Goal: Task Accomplishment & Management: Complete application form

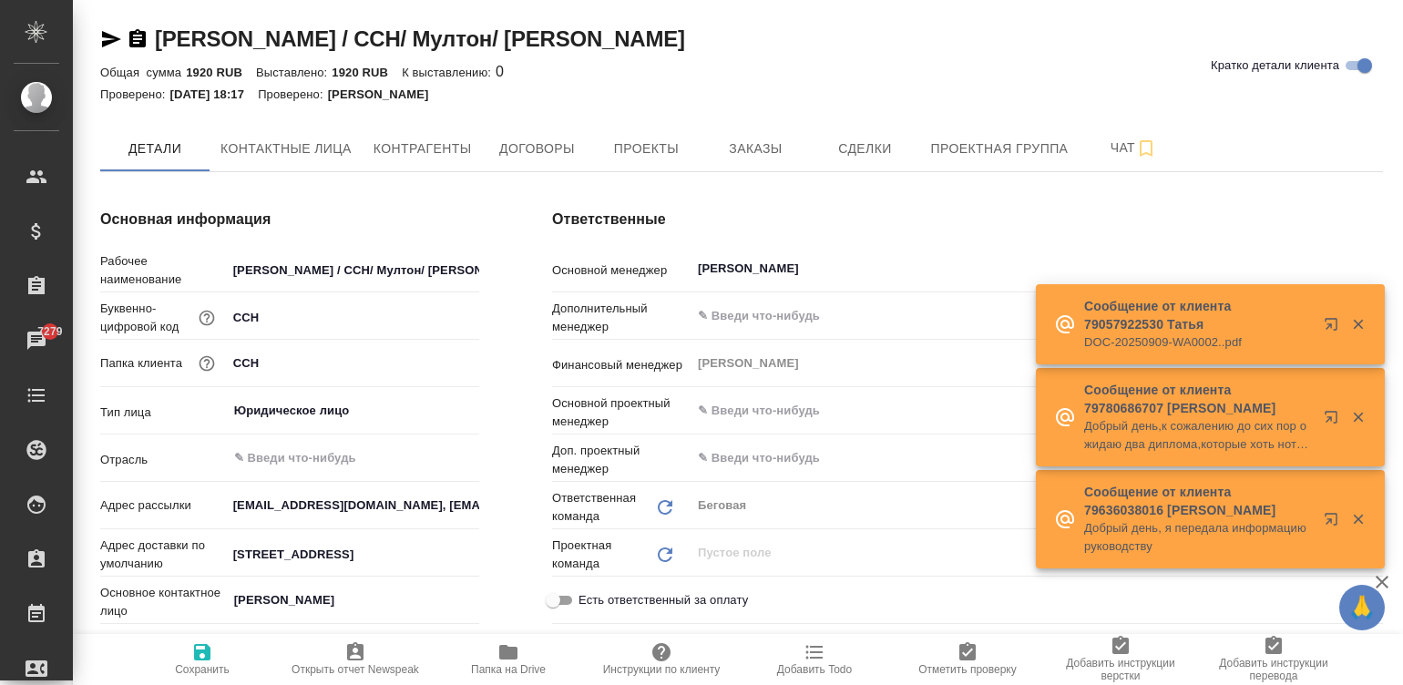
scroll to position [23, 0]
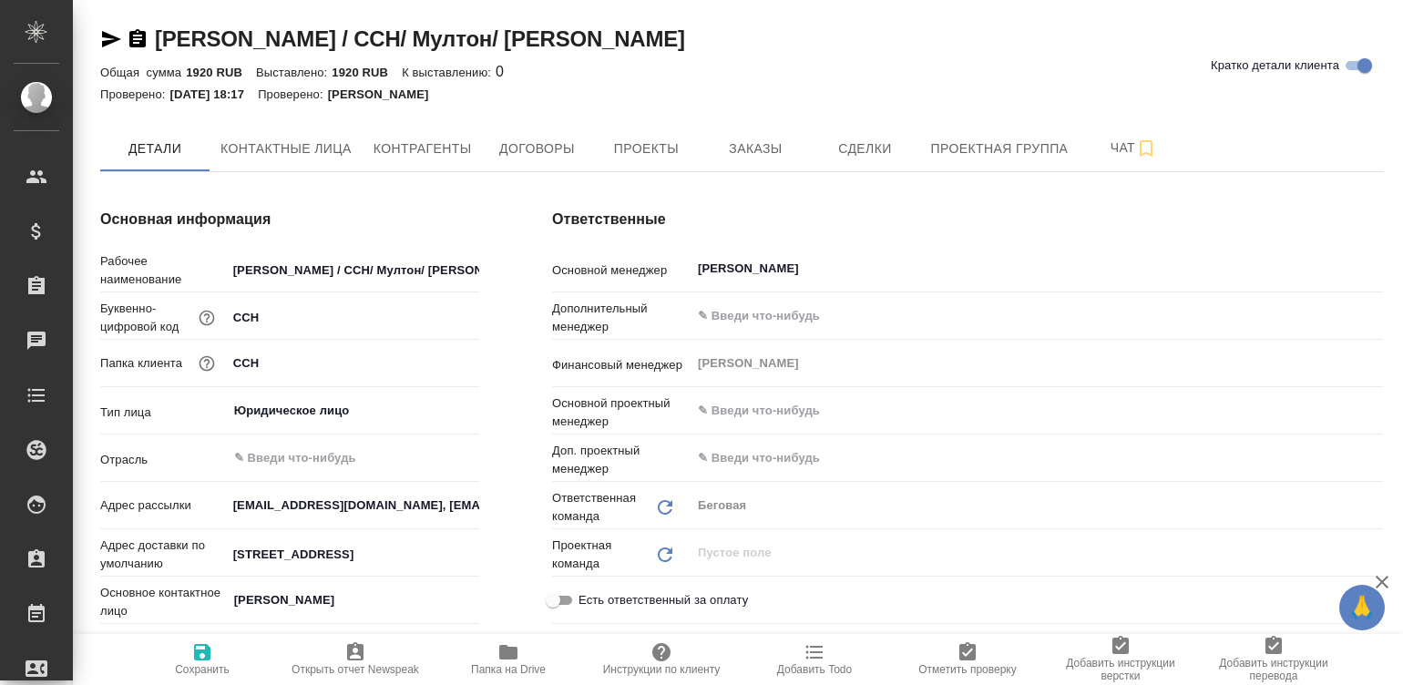
type textarea "x"
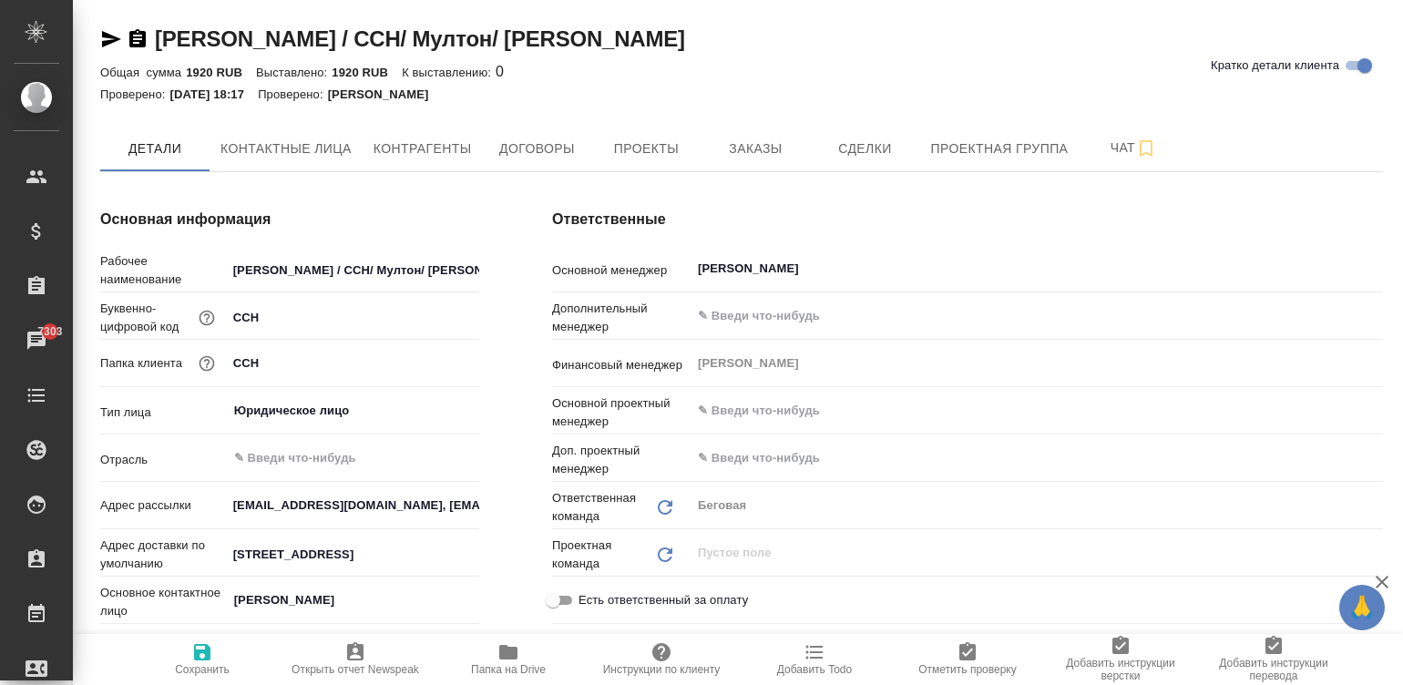
type textarea "x"
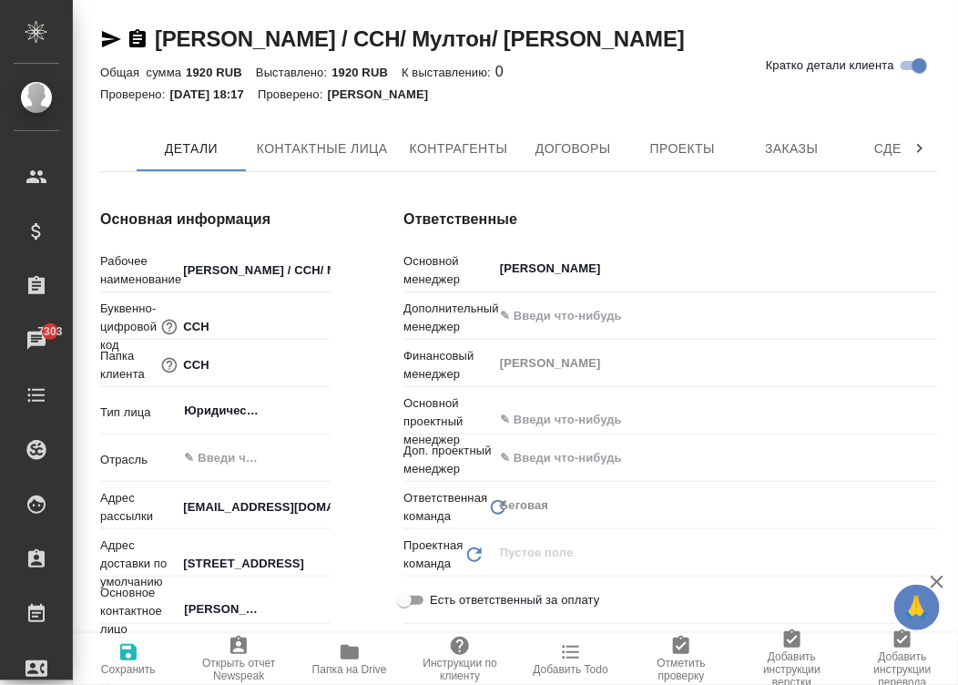
type textarea "x"
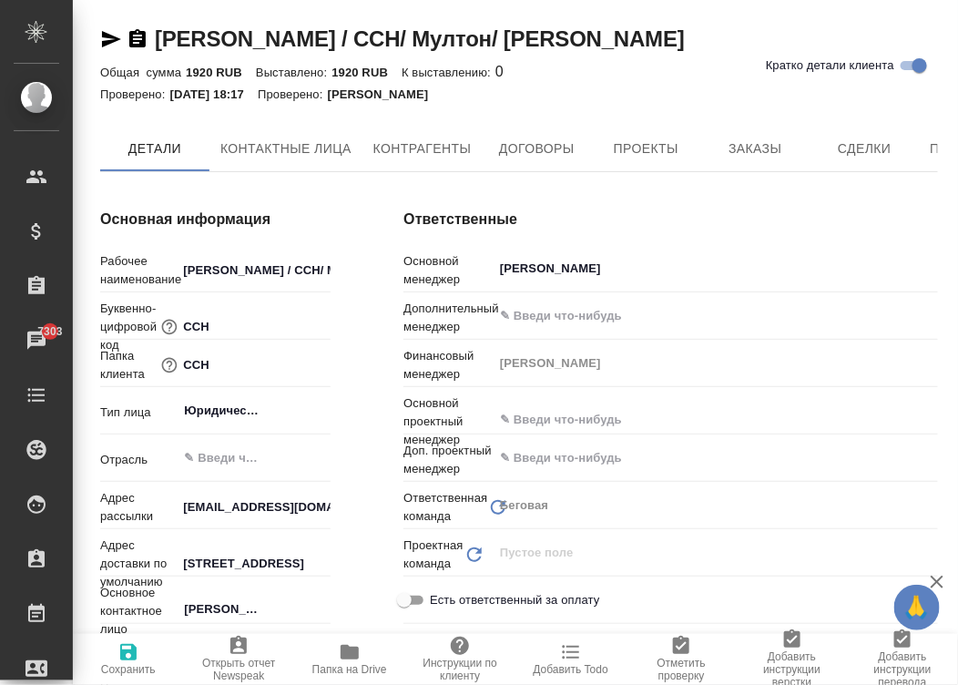
type textarea "x"
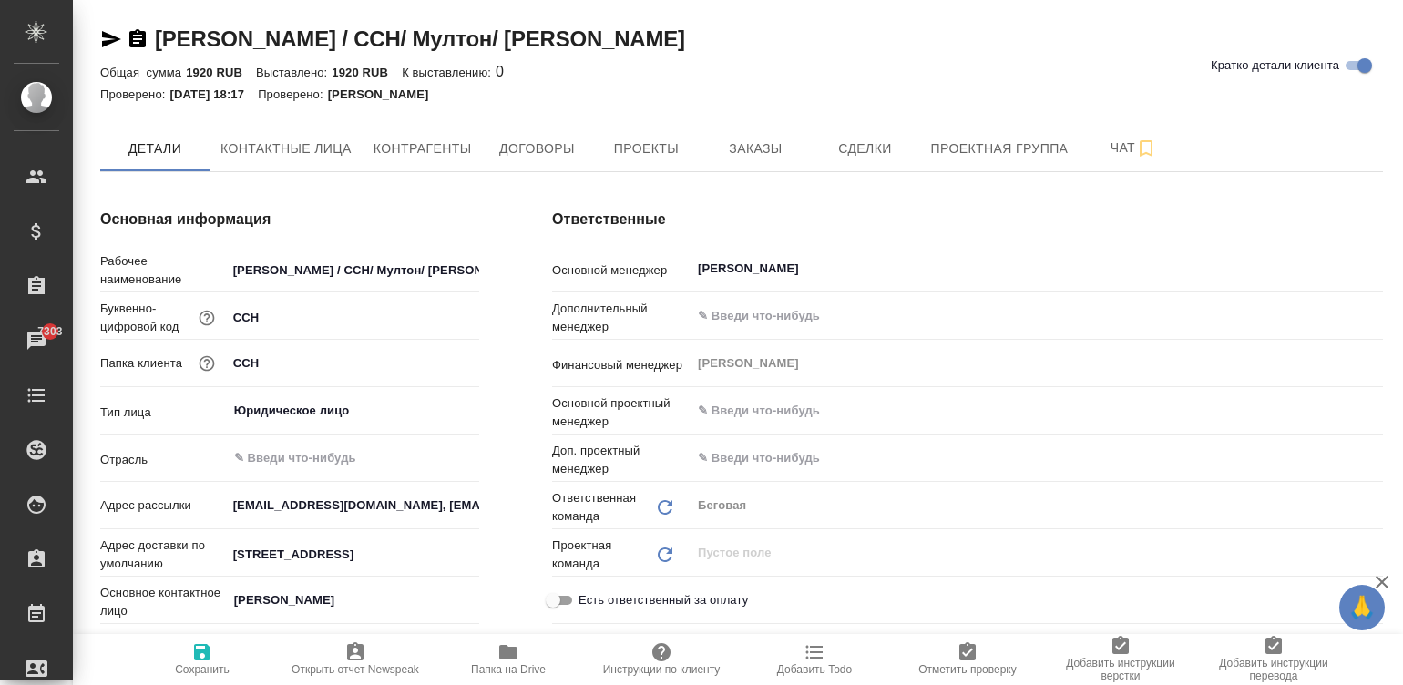
type textarea "x"
click at [498, 141] on span "Договоры" at bounding box center [536, 149] width 87 height 23
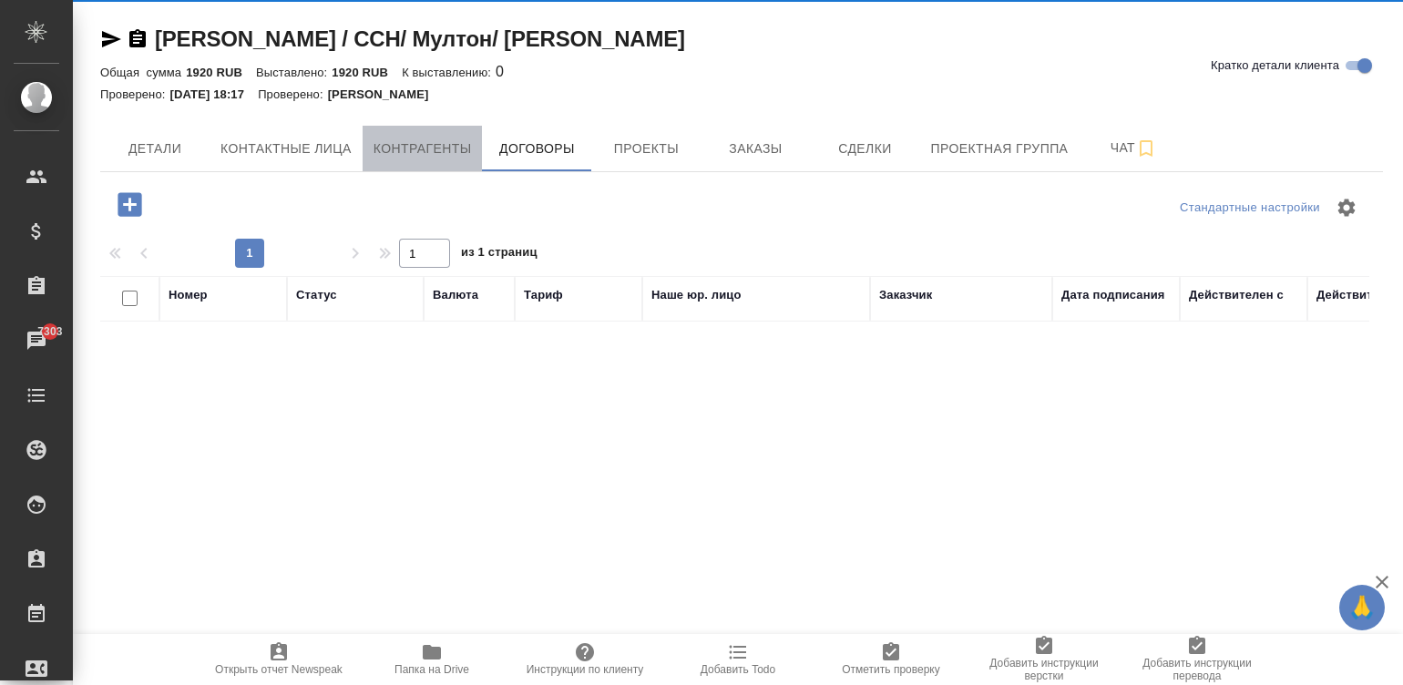
click at [399, 146] on div "Кока Кола Евразия / CCH/ Мултон/ Мултон Партнерс Кратко детали клиента Общая су…" at bounding box center [741, 366] width 1302 height 732
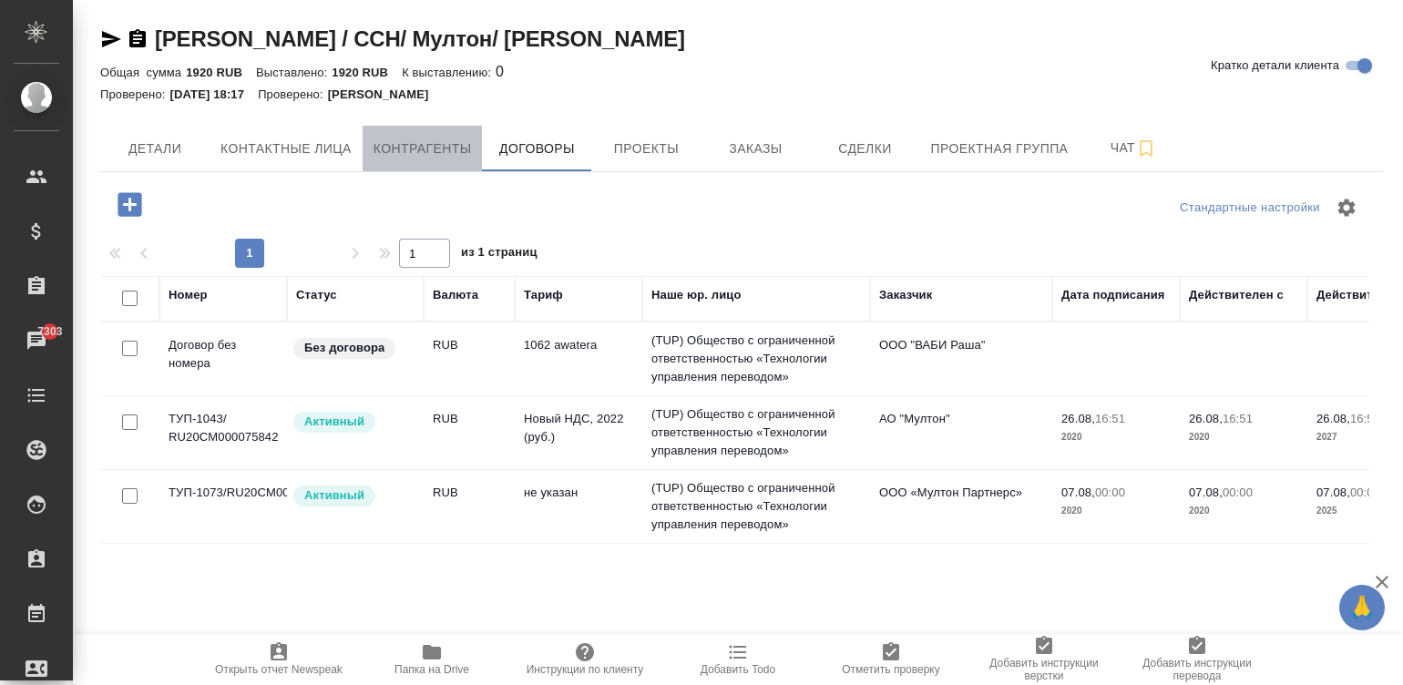
click at [399, 146] on span "Контрагенты" at bounding box center [422, 149] width 98 height 23
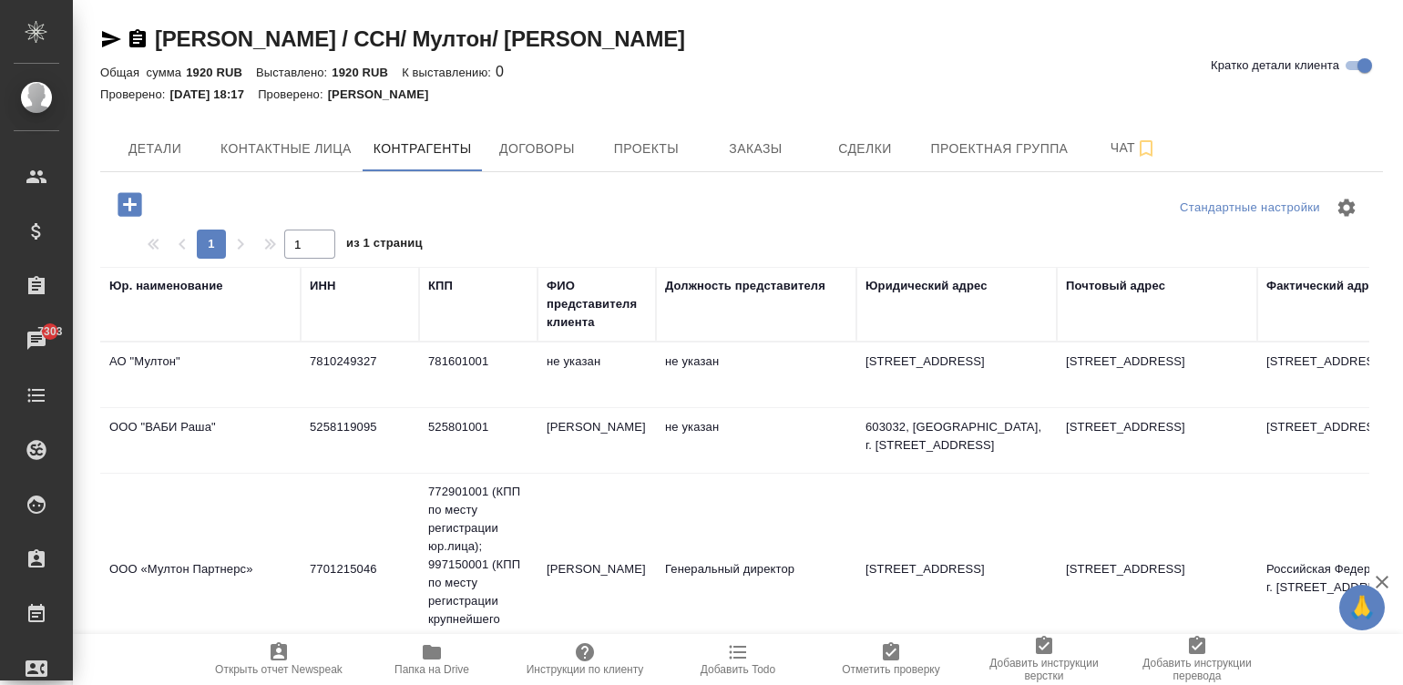
click at [795, 552] on tr "ООО «Мултон Партнерс» 7701215046 772901001 (КПП по месту регистрации юр.лица); …" at bounding box center [1419, 583] width 2638 height 219
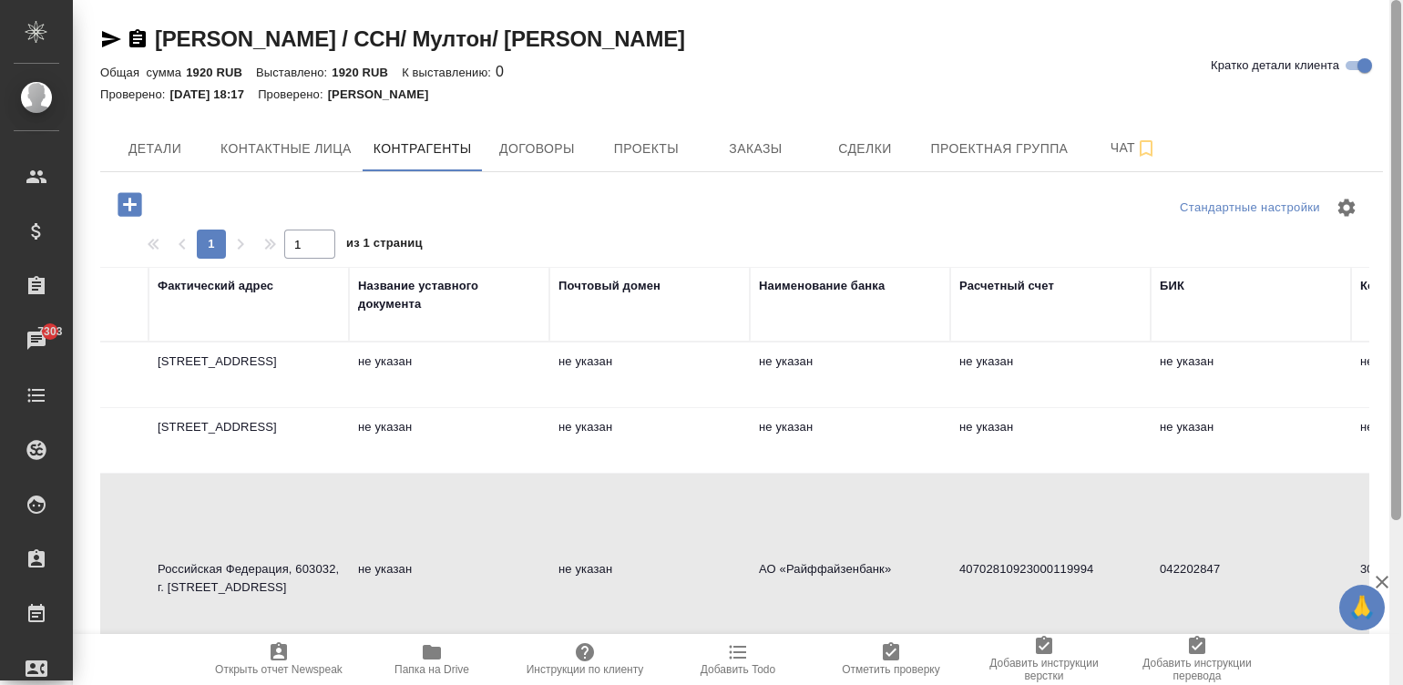
click at [1393, 13] on div at bounding box center [1396, 343] width 14 height 686
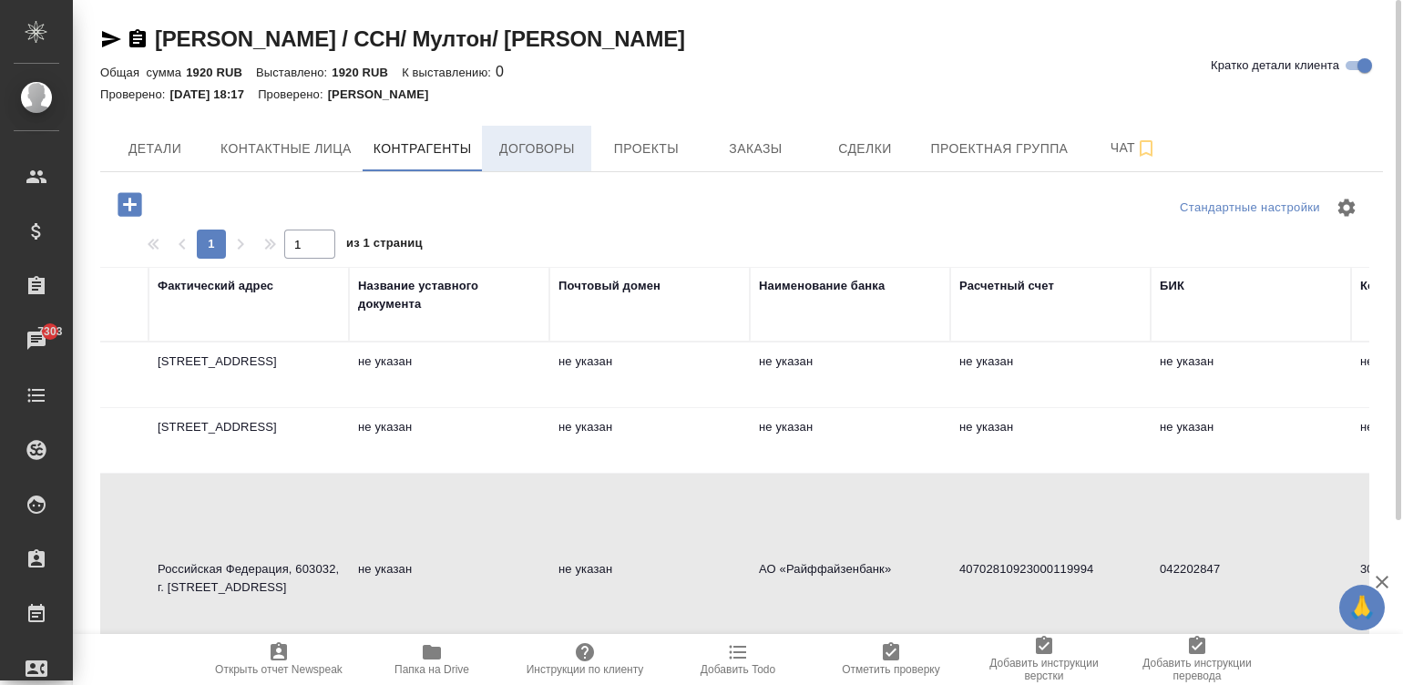
click at [548, 141] on span "Договоры" at bounding box center [536, 149] width 87 height 23
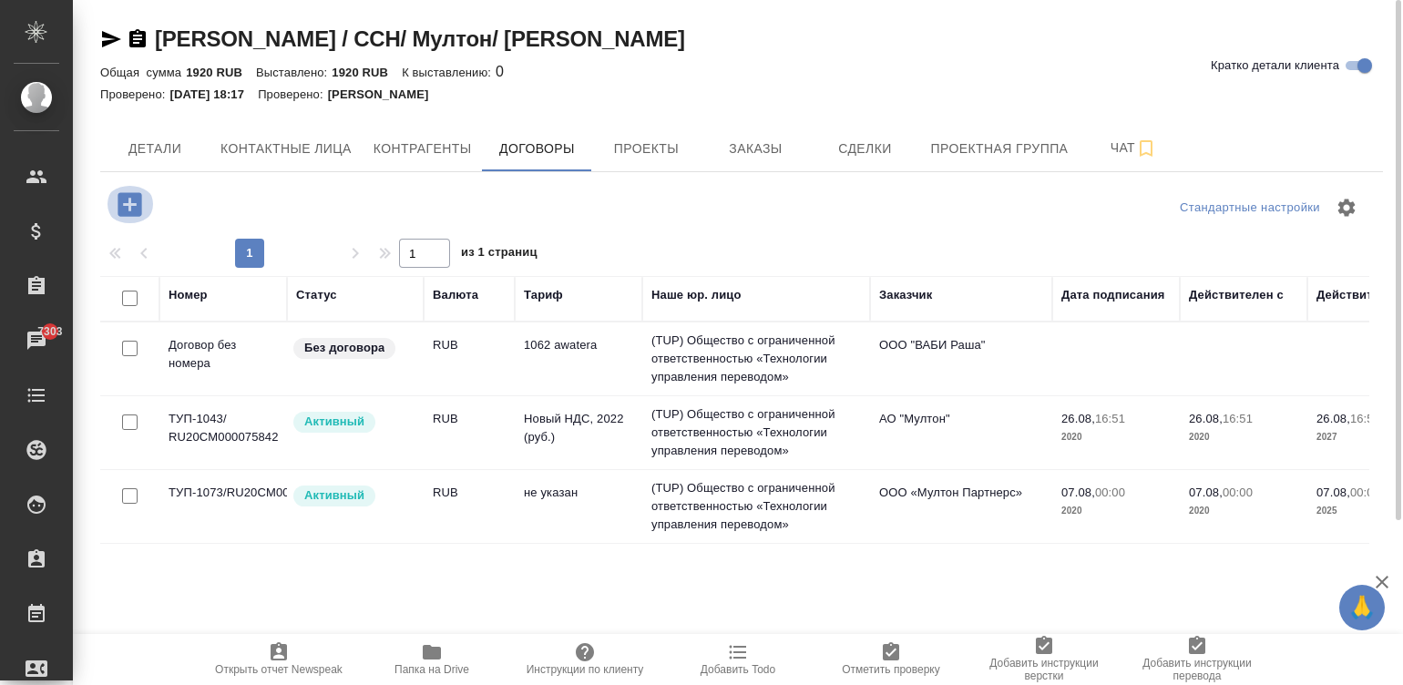
click at [117, 196] on icon "button" at bounding box center [130, 205] width 32 height 32
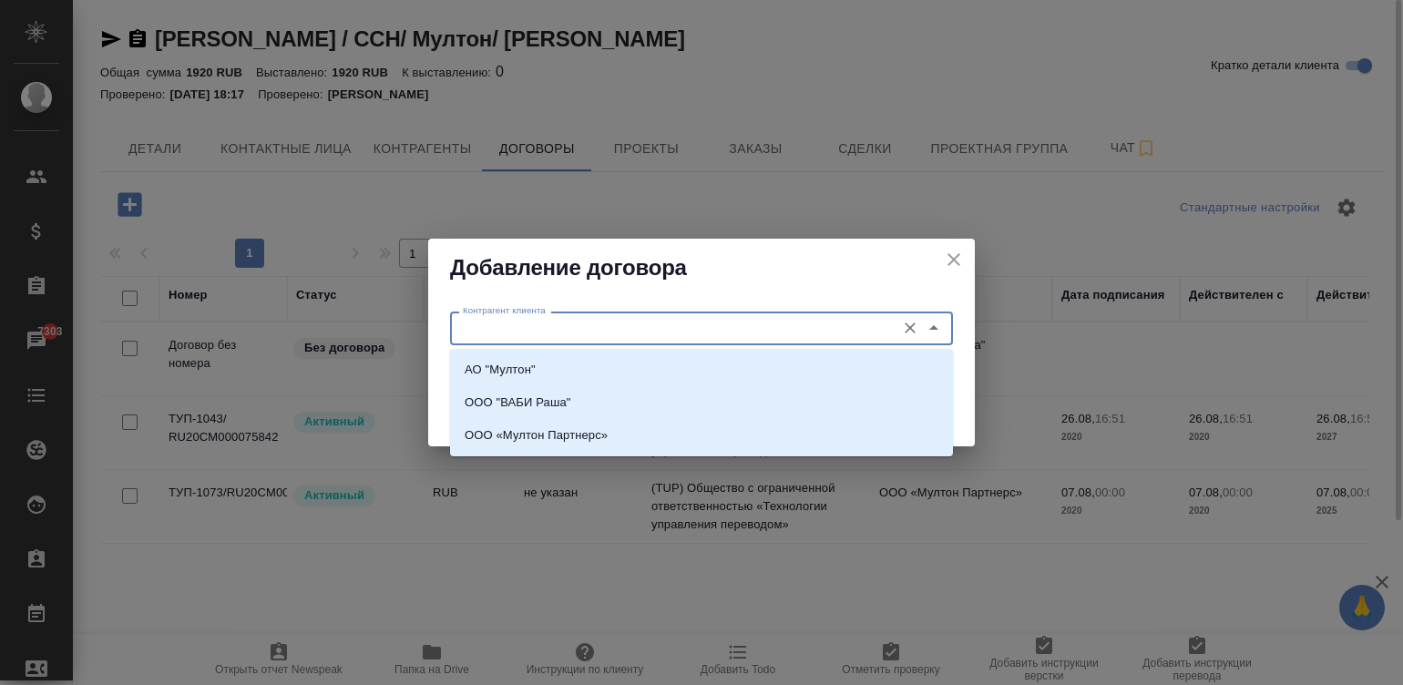
click at [560, 328] on input "Контрагент клиента" at bounding box center [670, 328] width 431 height 22
click at [625, 430] on li "ООО «Мултон Партнерс»" at bounding box center [701, 435] width 503 height 33
type input "ООО «Мултон Партнерс»"
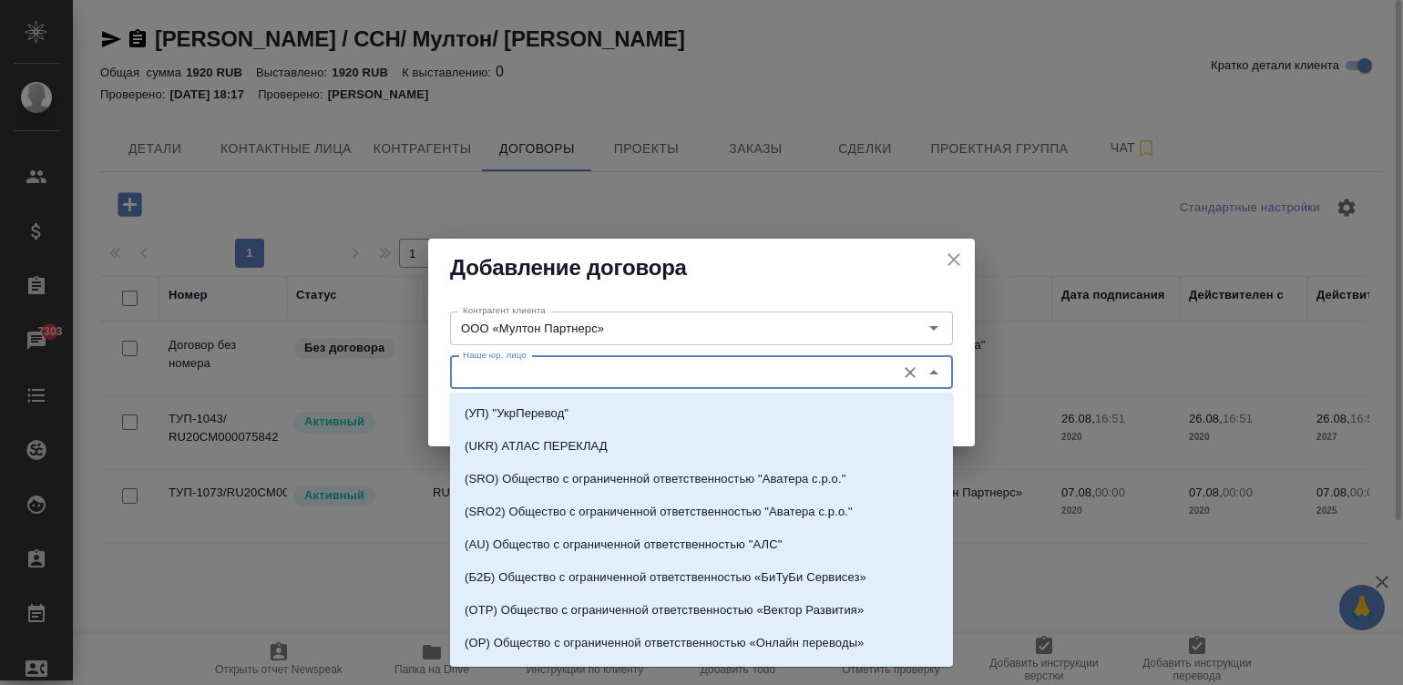
click at [538, 375] on input "Наше юр. лицо" at bounding box center [670, 373] width 431 height 22
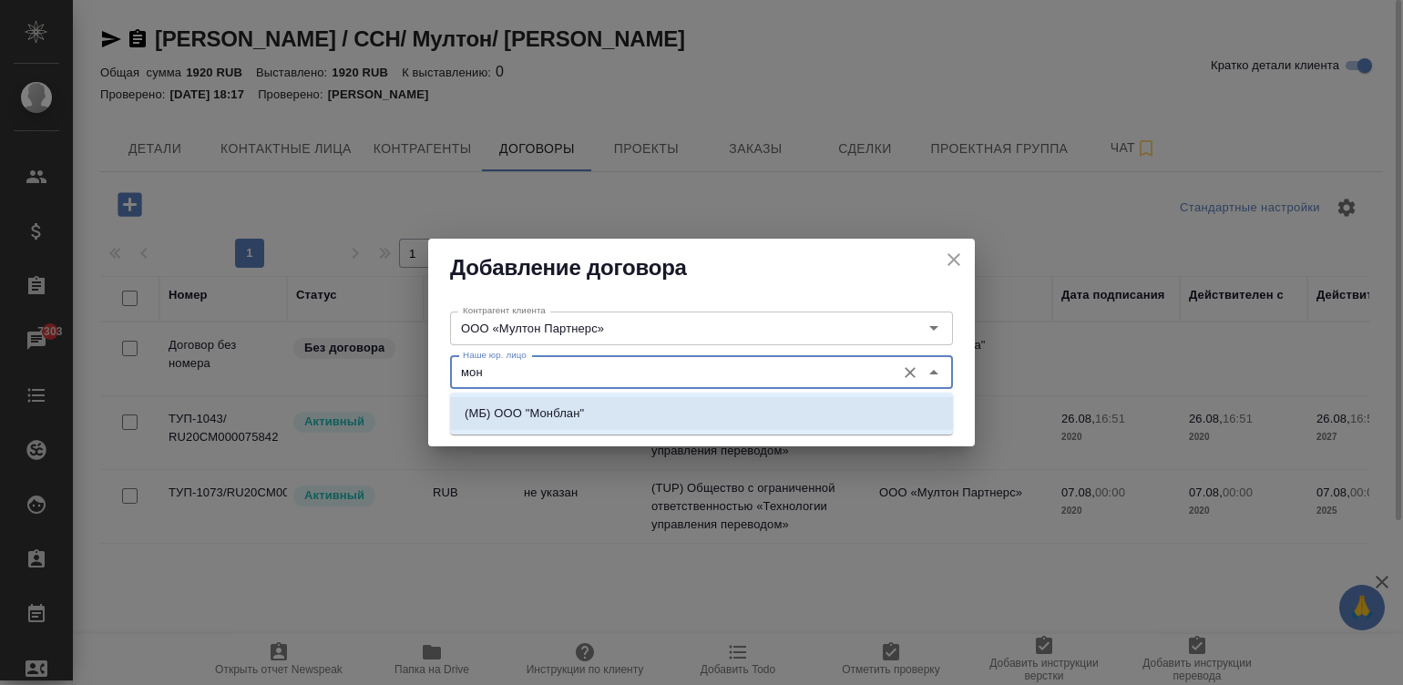
click at [745, 412] on li "(МБ) ООО "Монблан"" at bounding box center [701, 413] width 503 height 33
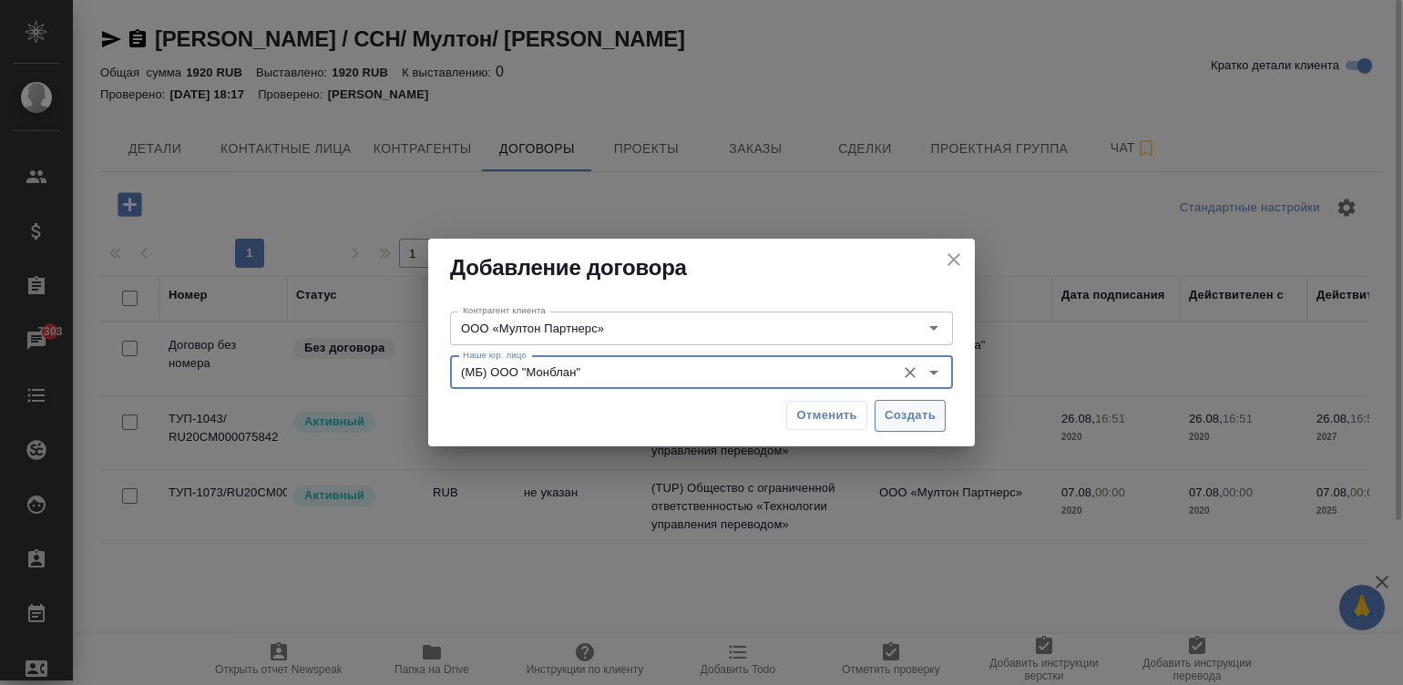
type input "(МБ) ООО "Монблан""
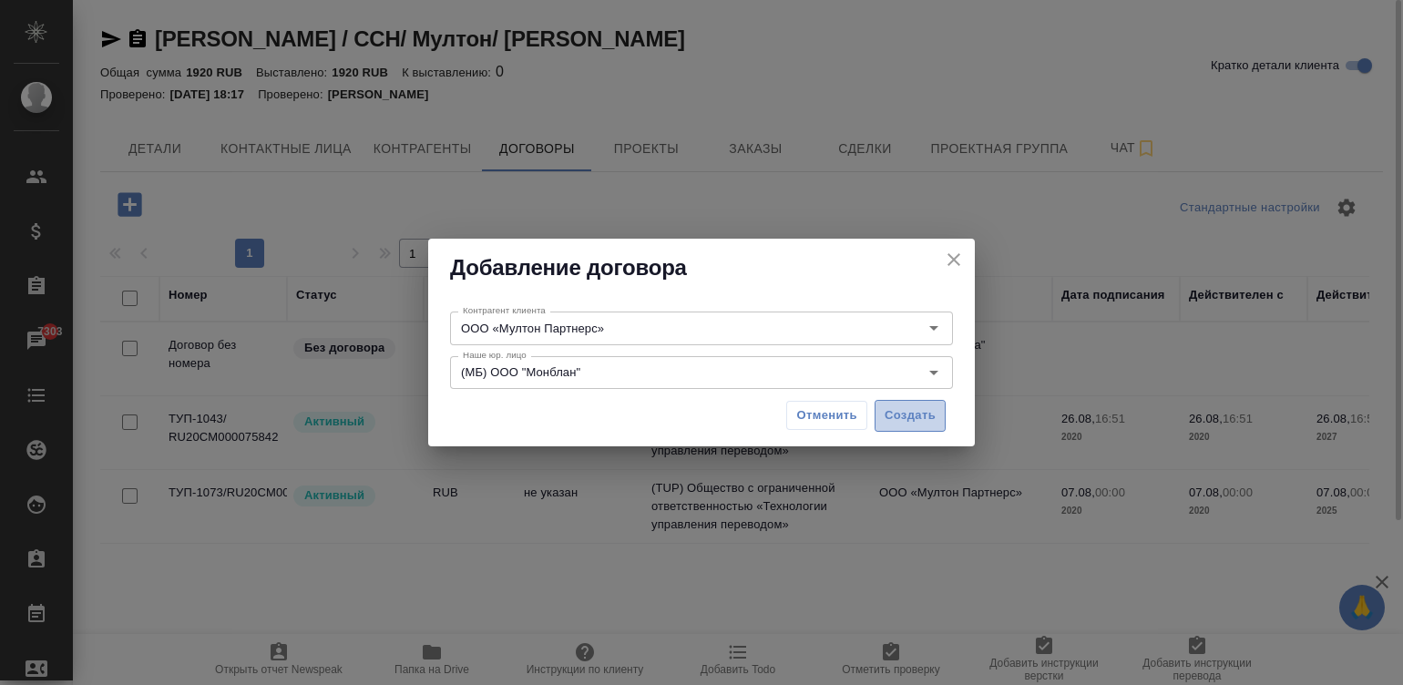
click at [912, 419] on span "Создать" at bounding box center [909, 415] width 51 height 21
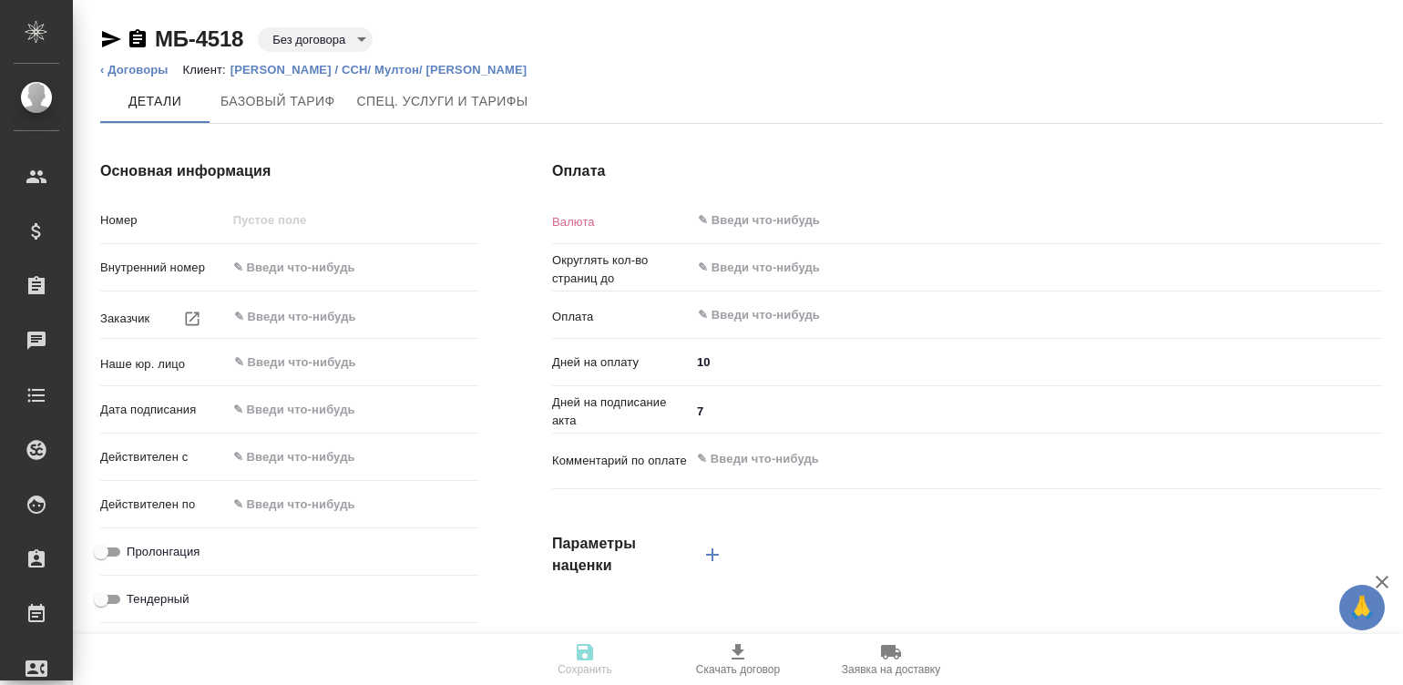
type input "МБ-4518"
type input "ООО «Мултон Партнерс»"
type input "(МБ) ООО "Монблан""
type input "10.09.2025 13:57"
type input "RUB"
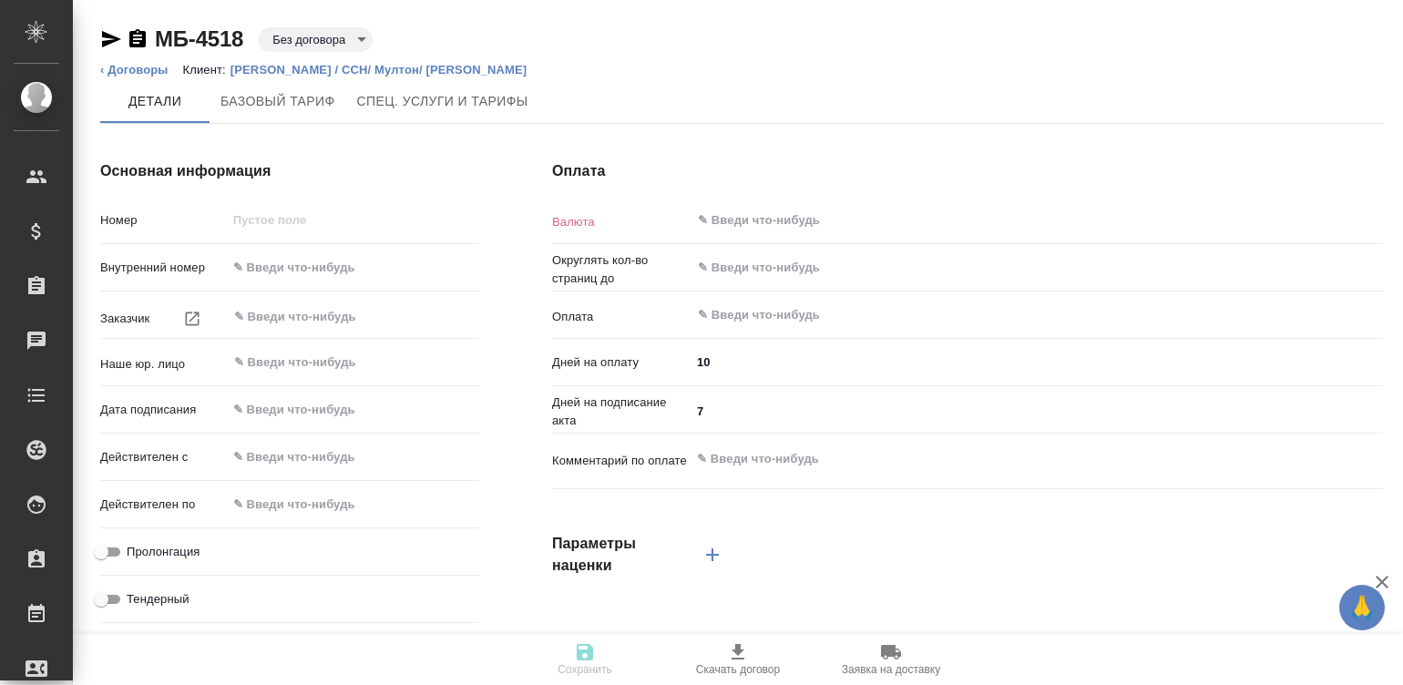
type input "0.01"
type input "После выставления счета"
type textarea "x"
type input "russian2"
type input "basic"
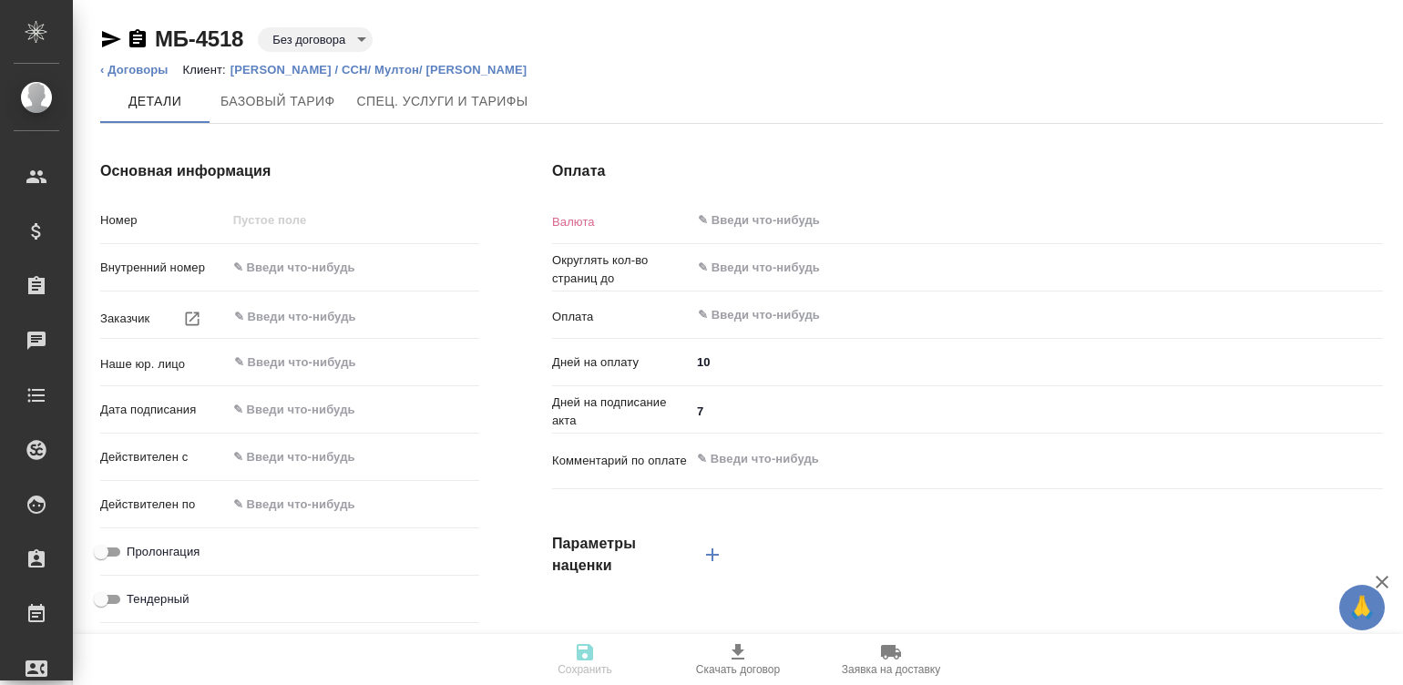
type input "manual"
type input "client"
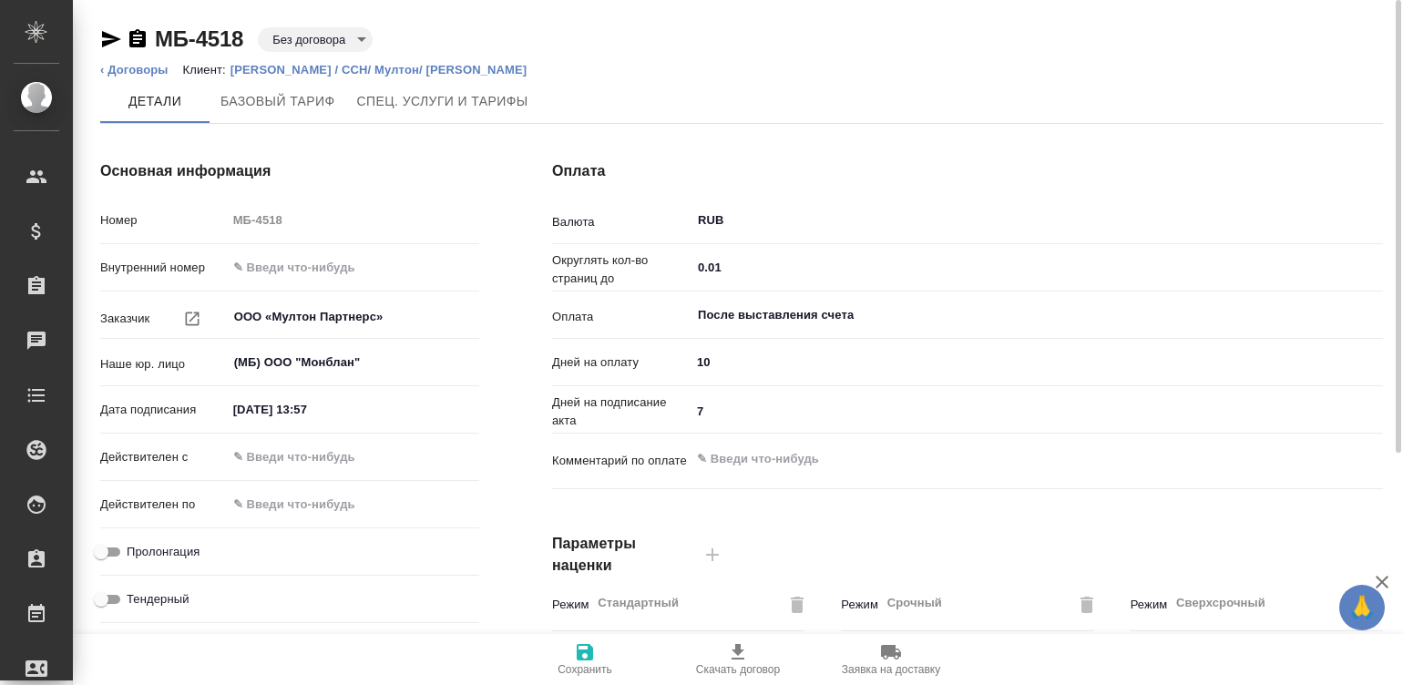
type textarea "x"
click at [729, 367] on input "10" at bounding box center [1036, 362] width 692 height 26
click at [729, 367] on input "10" at bounding box center [1036, 362] width 690 height 26
type input "3"
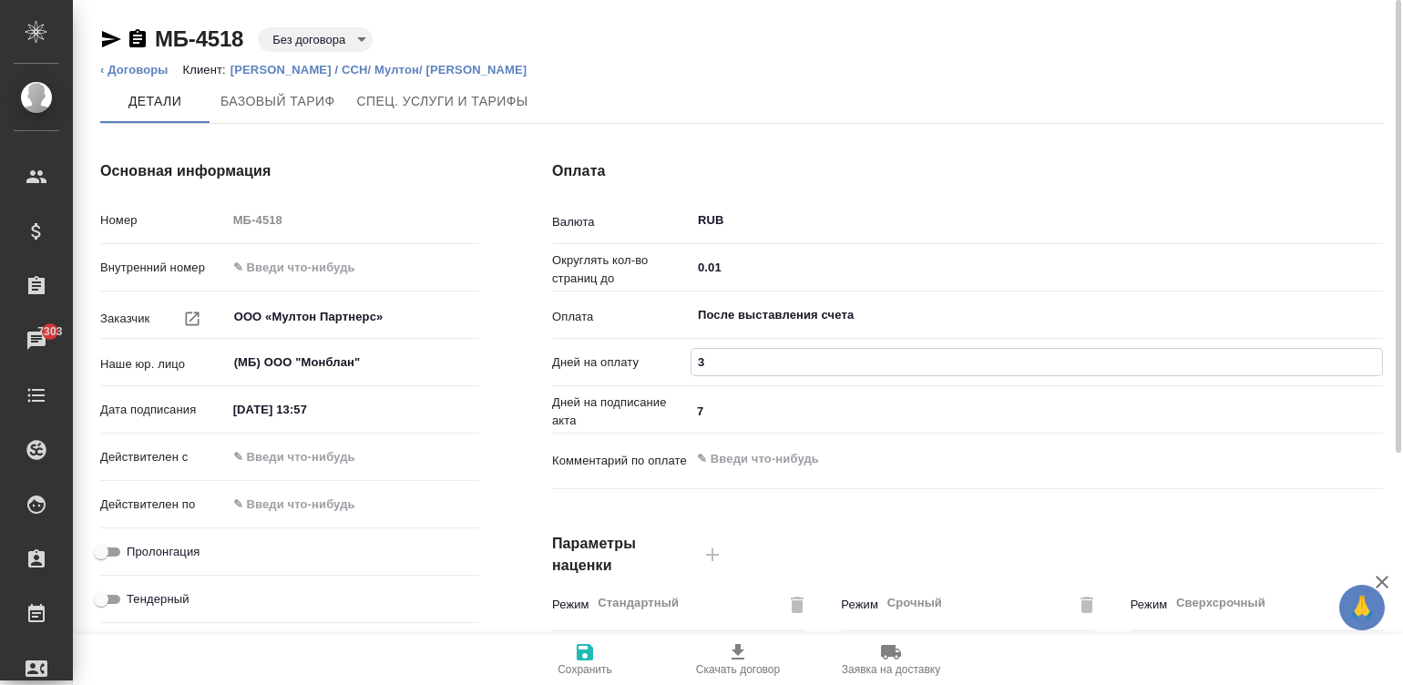
type textarea "x"
type input "30"
type textarea "x"
type input "30"
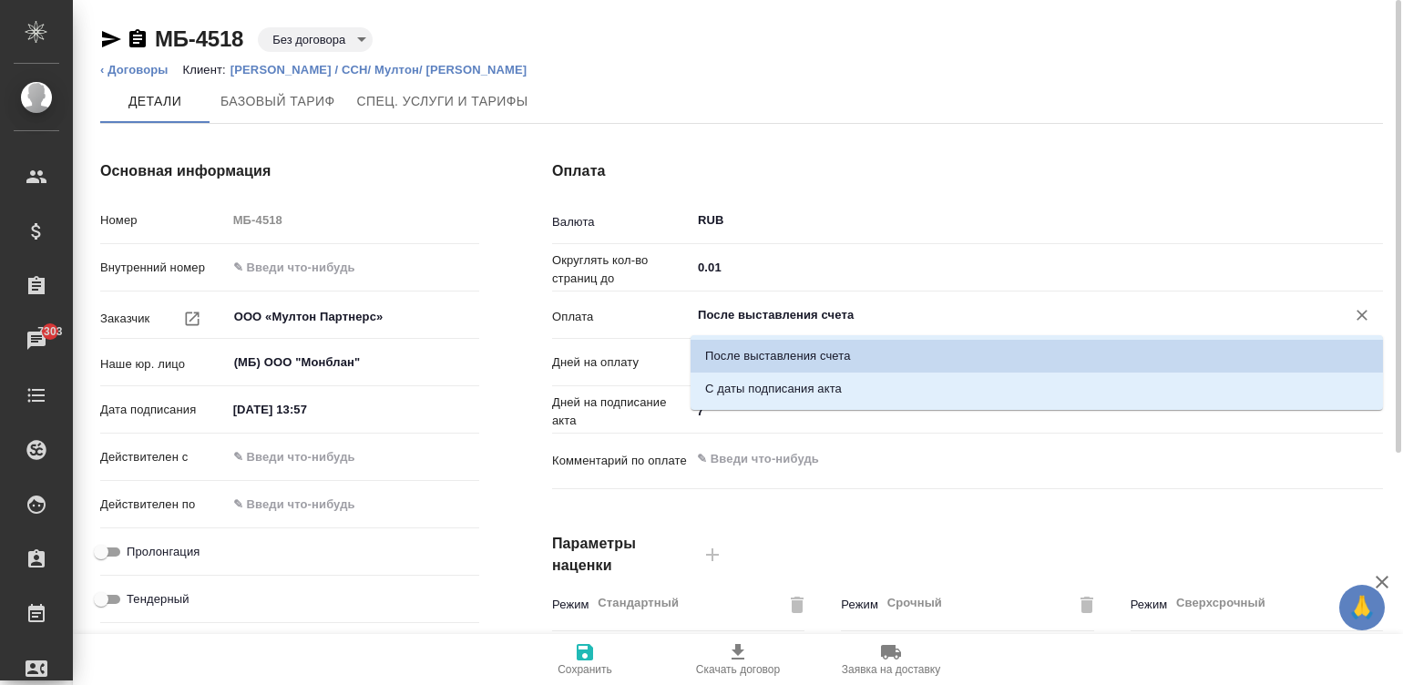
click at [735, 307] on input "После выставления счета" at bounding box center [1006, 315] width 620 height 22
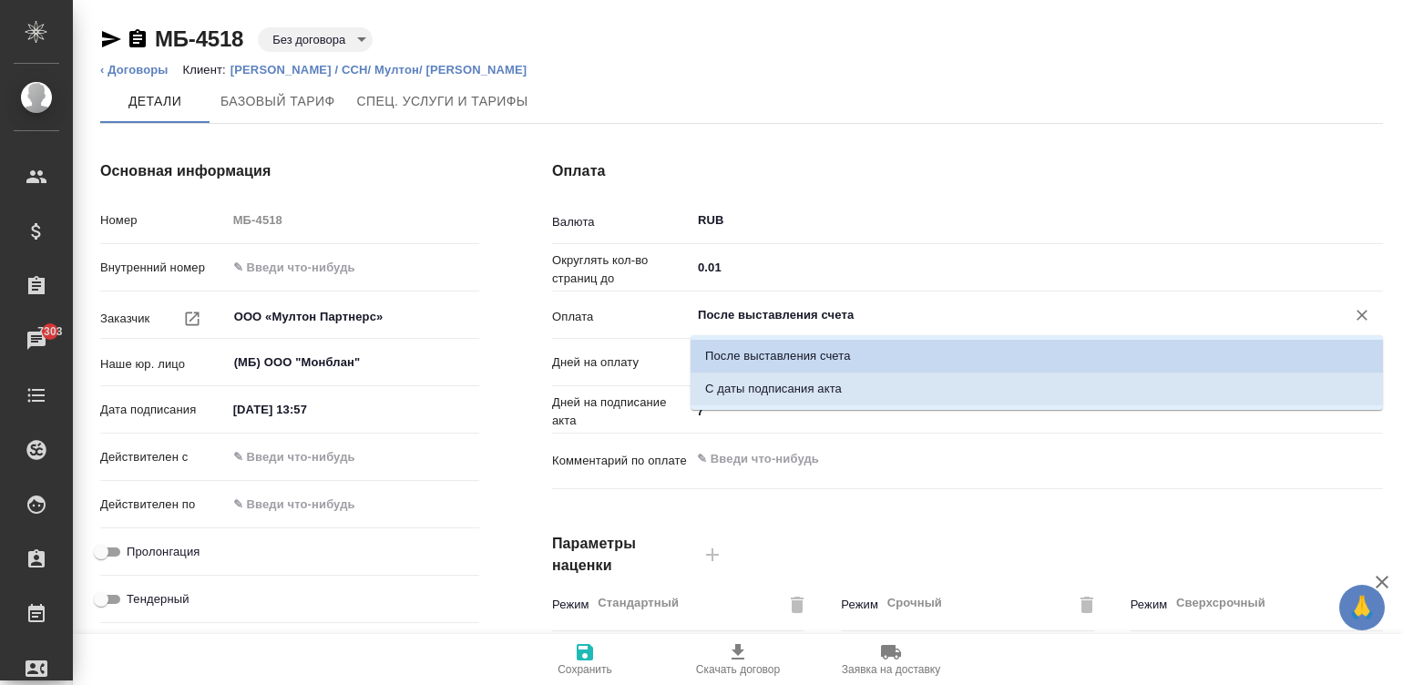
click at [858, 384] on li "С даты подписания акта" at bounding box center [1036, 388] width 692 height 33
type input "С даты подписания акта"
type textarea "x"
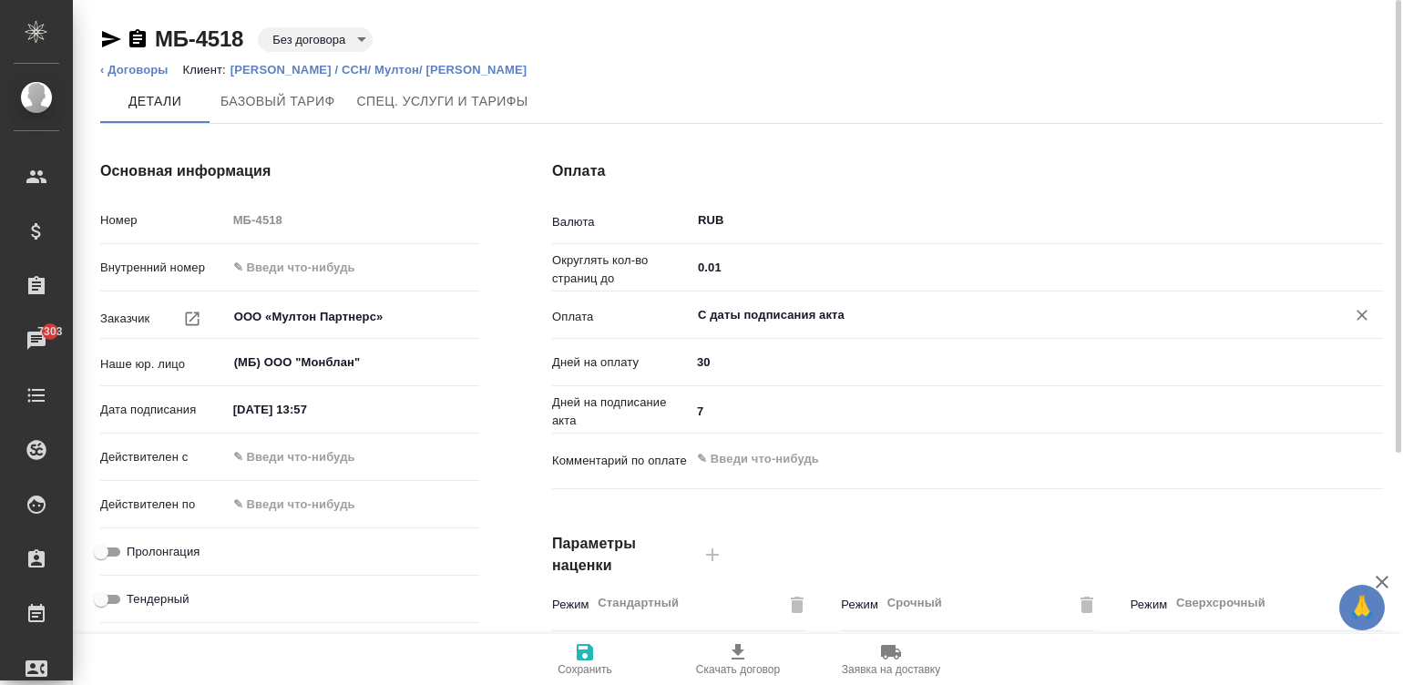
click at [518, 446] on div "Оплата Валюта RUB ​ Округлять кол-во страниц до 0.01 ​ Оплата С даты подписания…" at bounding box center [966, 470] width 903 height 693
click at [373, 448] on input "text" at bounding box center [307, 457] width 159 height 26
type input "1_.__.____ __:__"
type textarea "x"
type input "10.__.____ __:__"
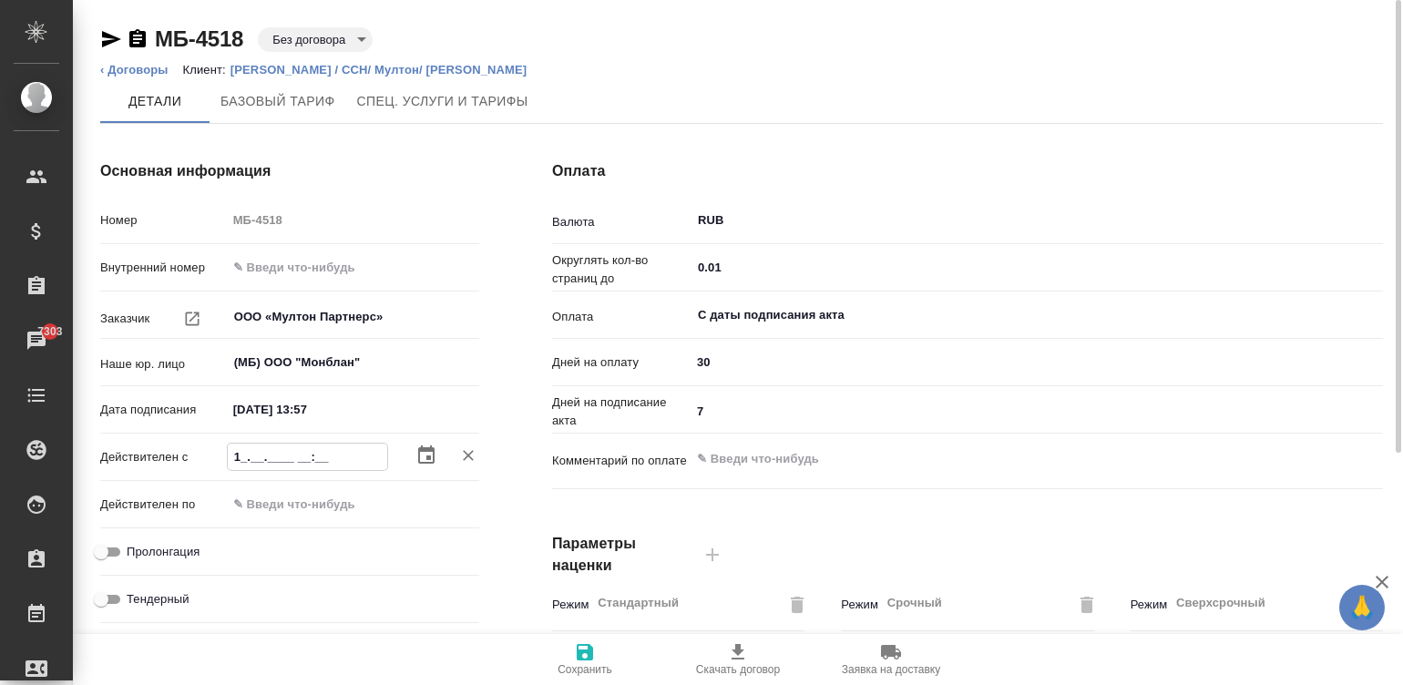
type textarea "x"
type input "10.0_.____ __:__"
type textarea "x"
type input "10.09.____ __:__"
type textarea "x"
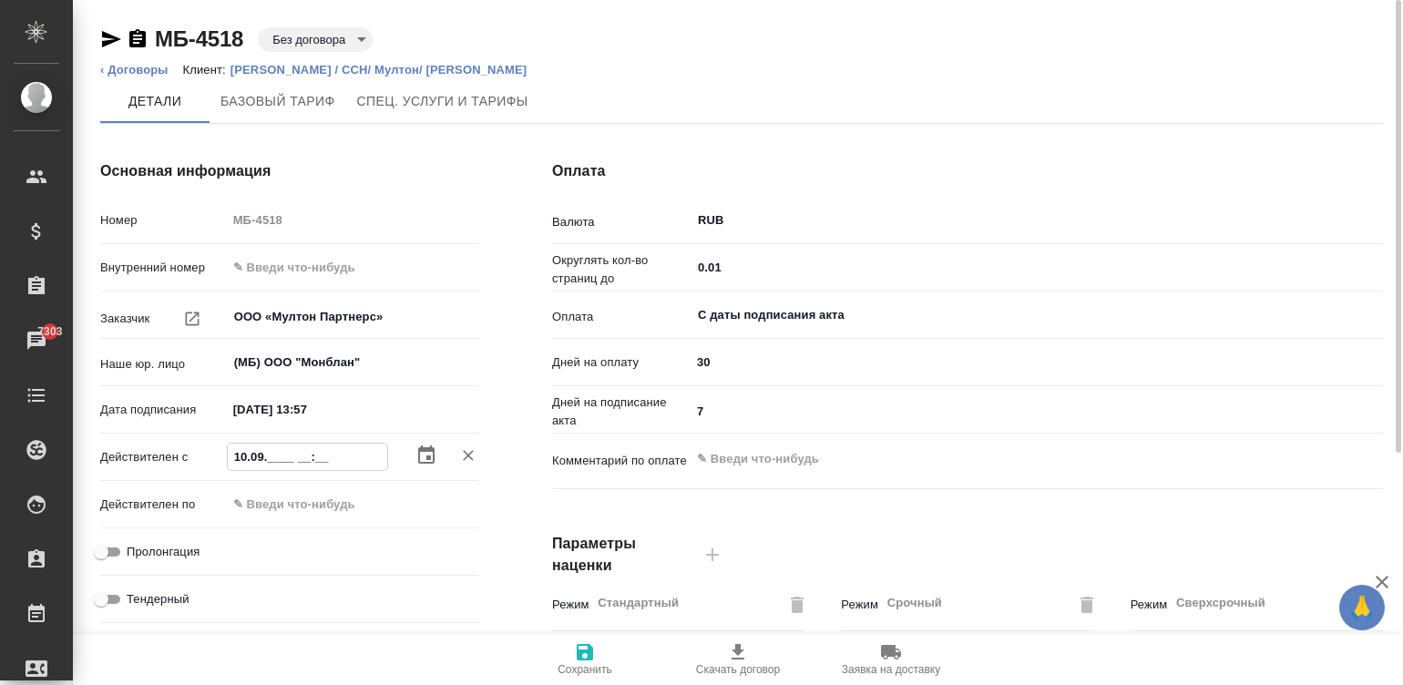
type input "10.09.2___ __:__"
type textarea "x"
type input "10.09.20__ __:__"
type textarea "x"
type input "10.09.202_ __:__"
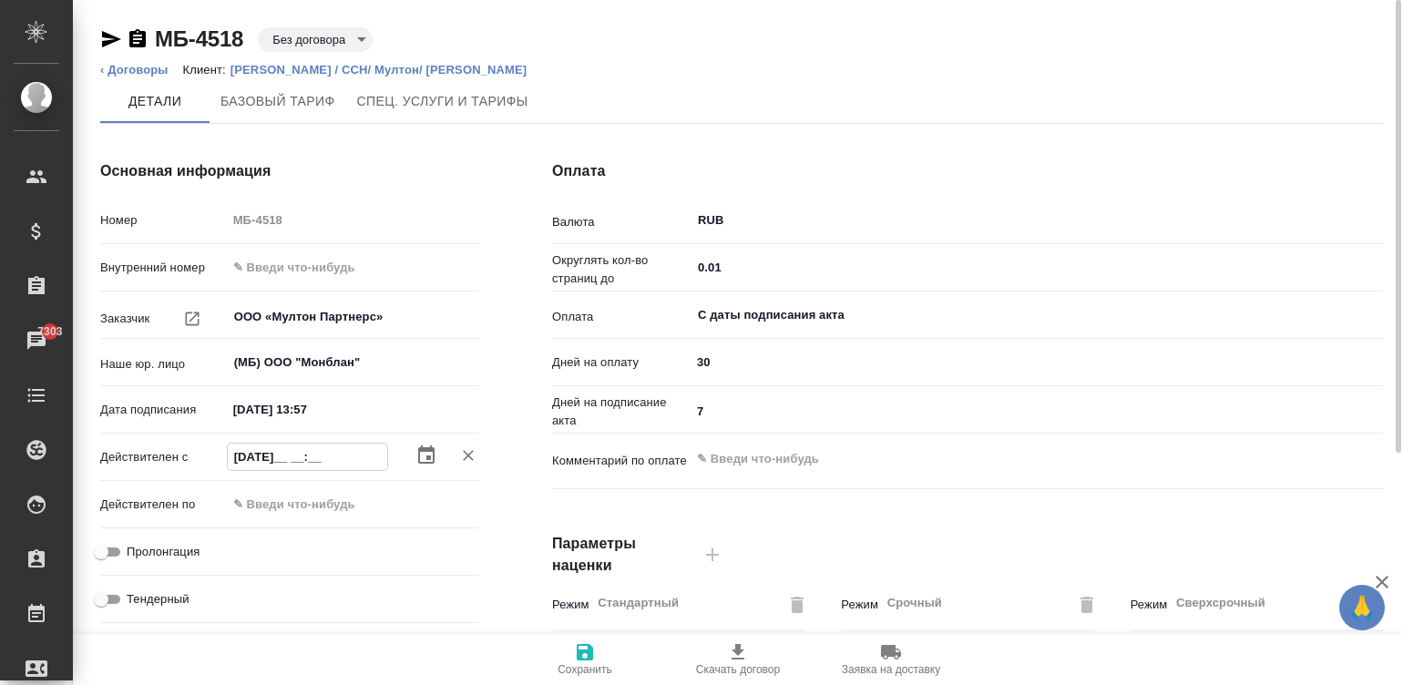
type textarea "x"
type input "10.09.2025 __:__"
type textarea "x"
type input "10.09.2025 0_:__"
type textarea "x"
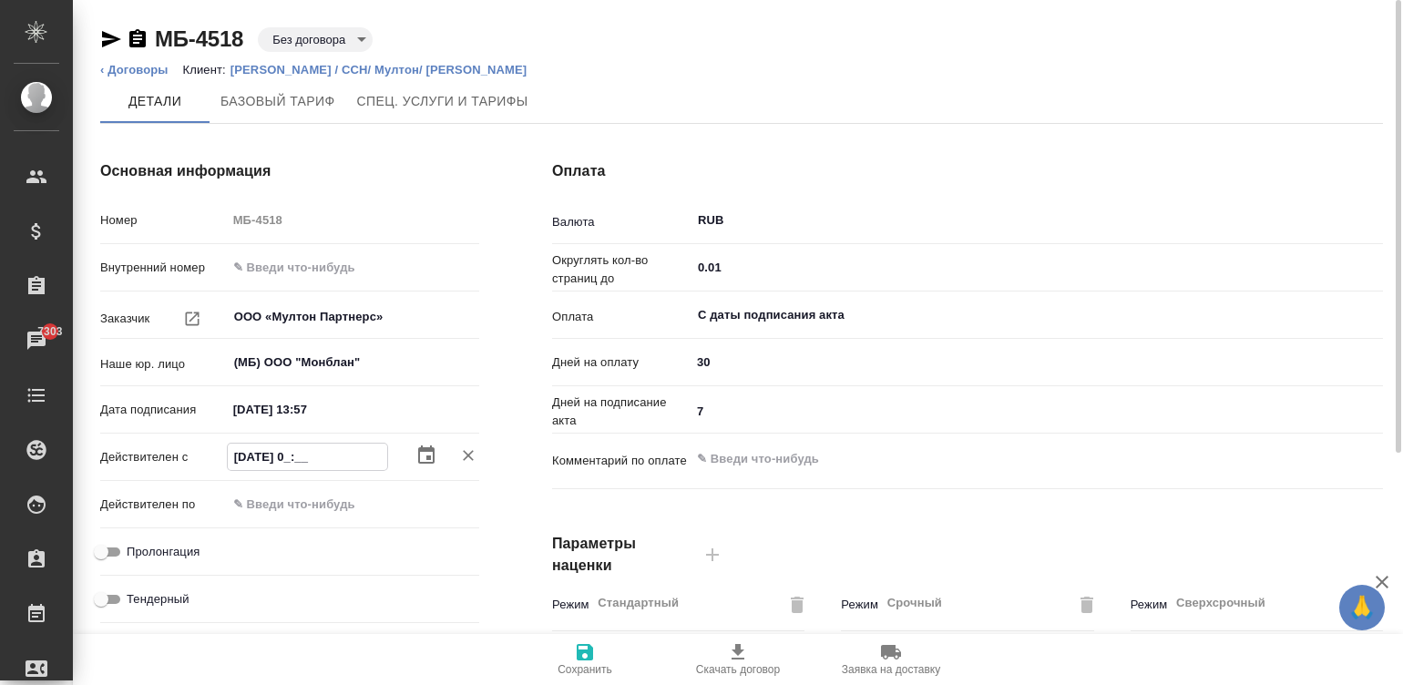
type input "10.09.2025 09:__"
type textarea "x"
type input "10.09.2025 09:0_"
type textarea "x"
type input "[DATE] 09:00"
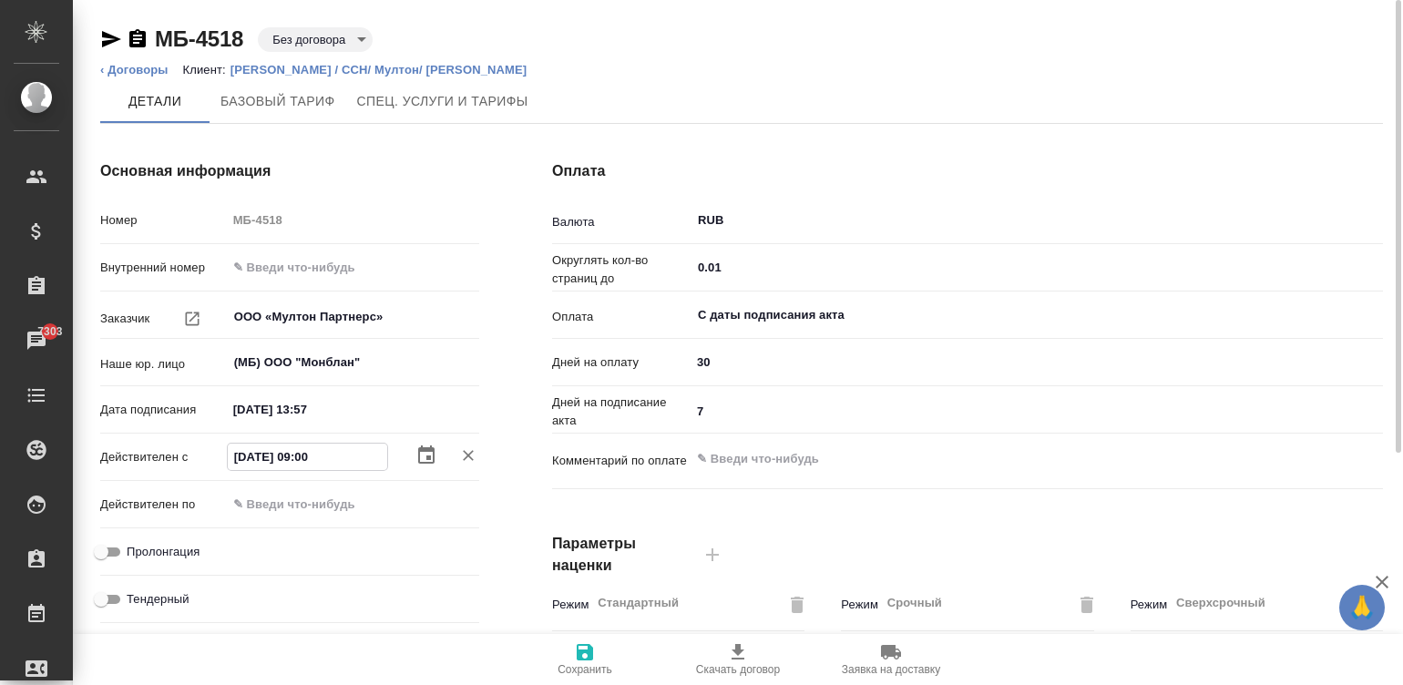
type textarea "x"
type input "[DATE] 09:00"
click at [113, 546] on input "Пролонгация" at bounding box center [101, 552] width 66 height 22
checkbox input "true"
type textarea "x"
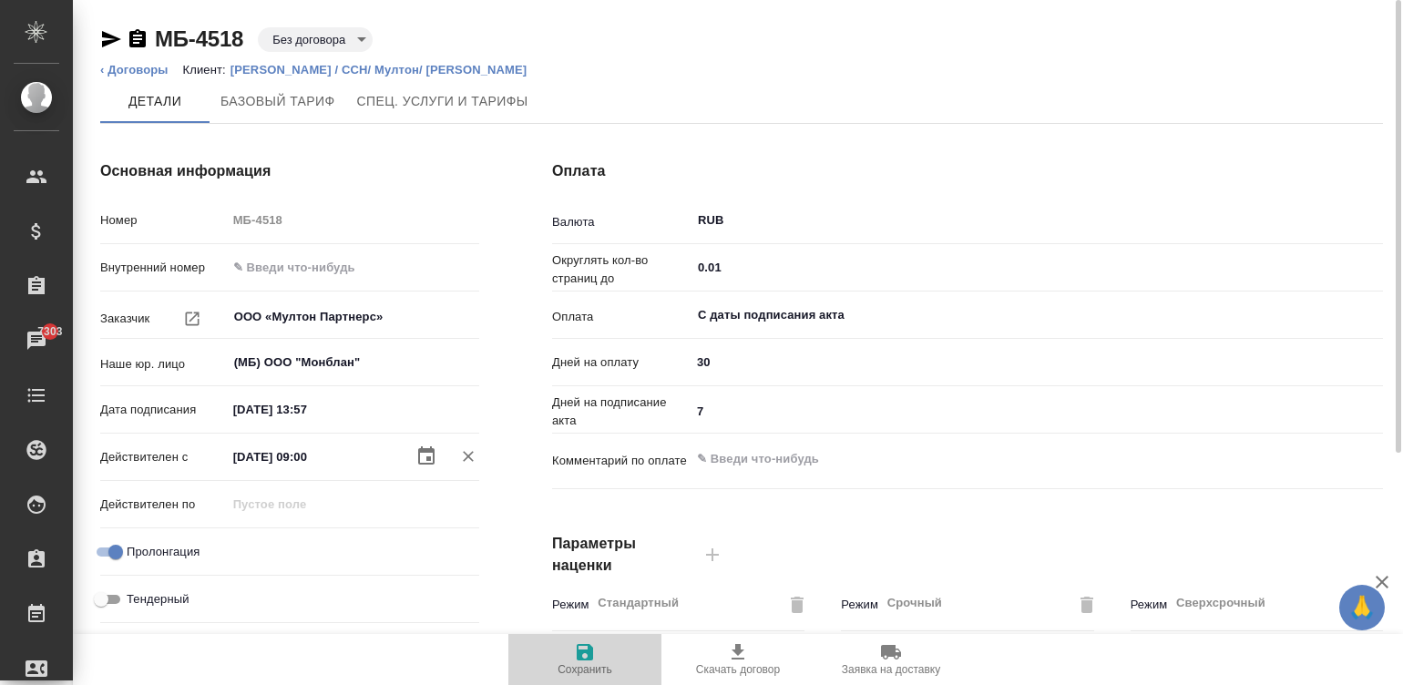
click at [589, 672] on span "Сохранить" at bounding box center [584, 669] width 55 height 13
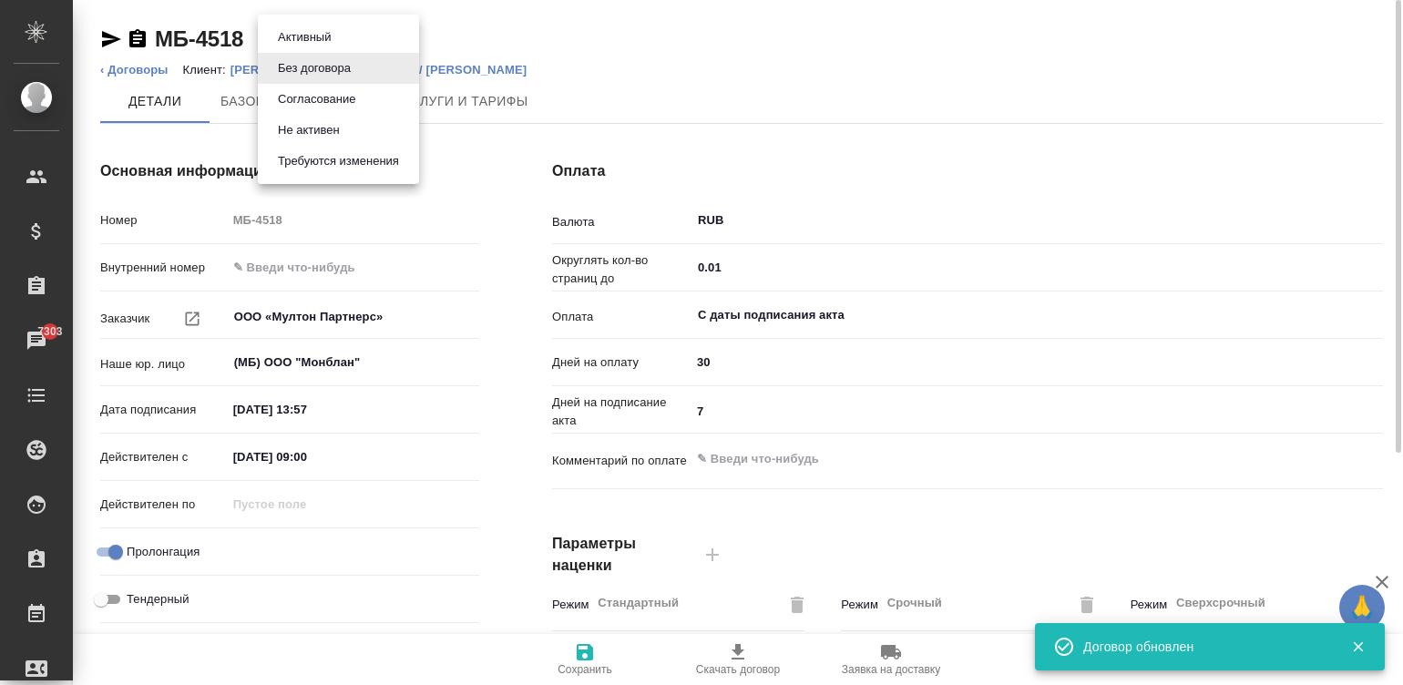
click at [305, 32] on body "🙏 .cls-1 fill:#fff; AWATERA Малинина Мария m.malinina Клиенты Спецификации Зака…" at bounding box center [701, 342] width 1403 height 685
click at [366, 95] on li "Согласование" at bounding box center [338, 99] width 161 height 31
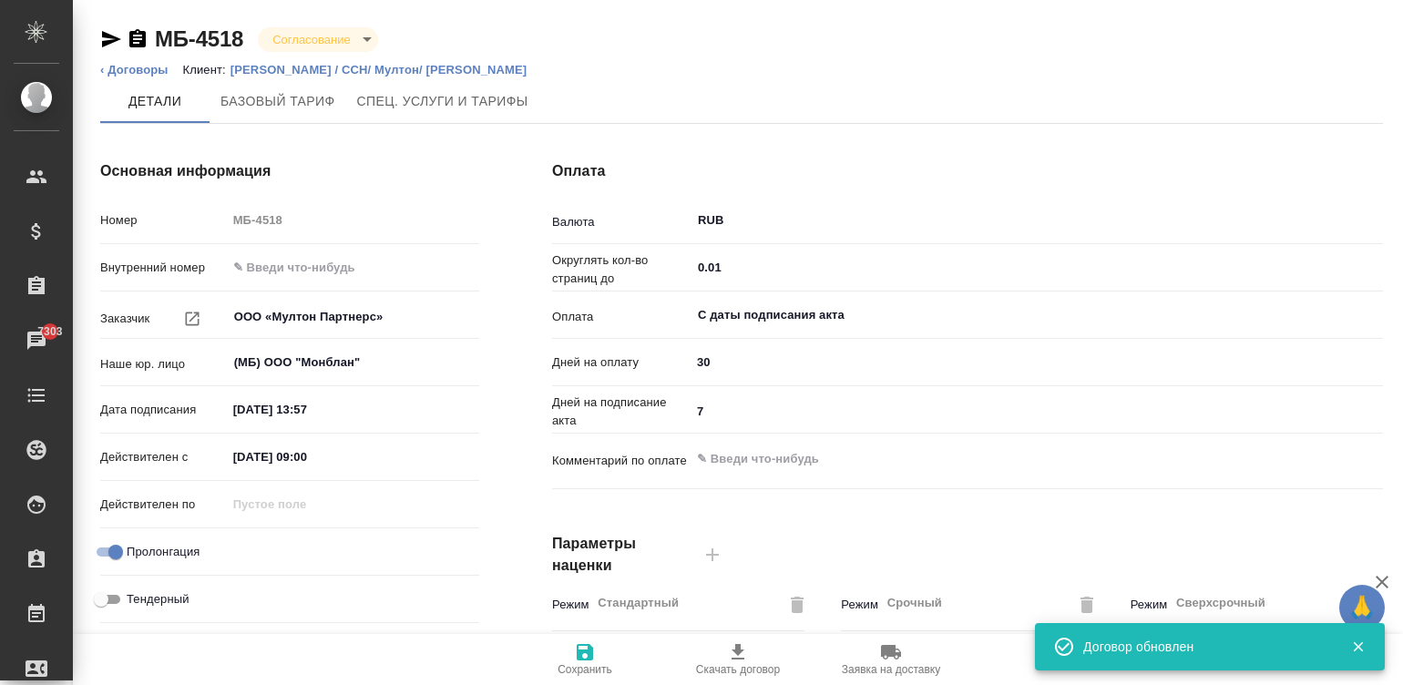
type textarea "x"
click at [579, 650] on icon "button" at bounding box center [584, 652] width 16 height 16
click at [512, 520] on div "Основная информация Номер МБ-4518 Внутренний номер Заказчик ООО «Мултон Партнер…" at bounding box center [290, 470] width 452 height 693
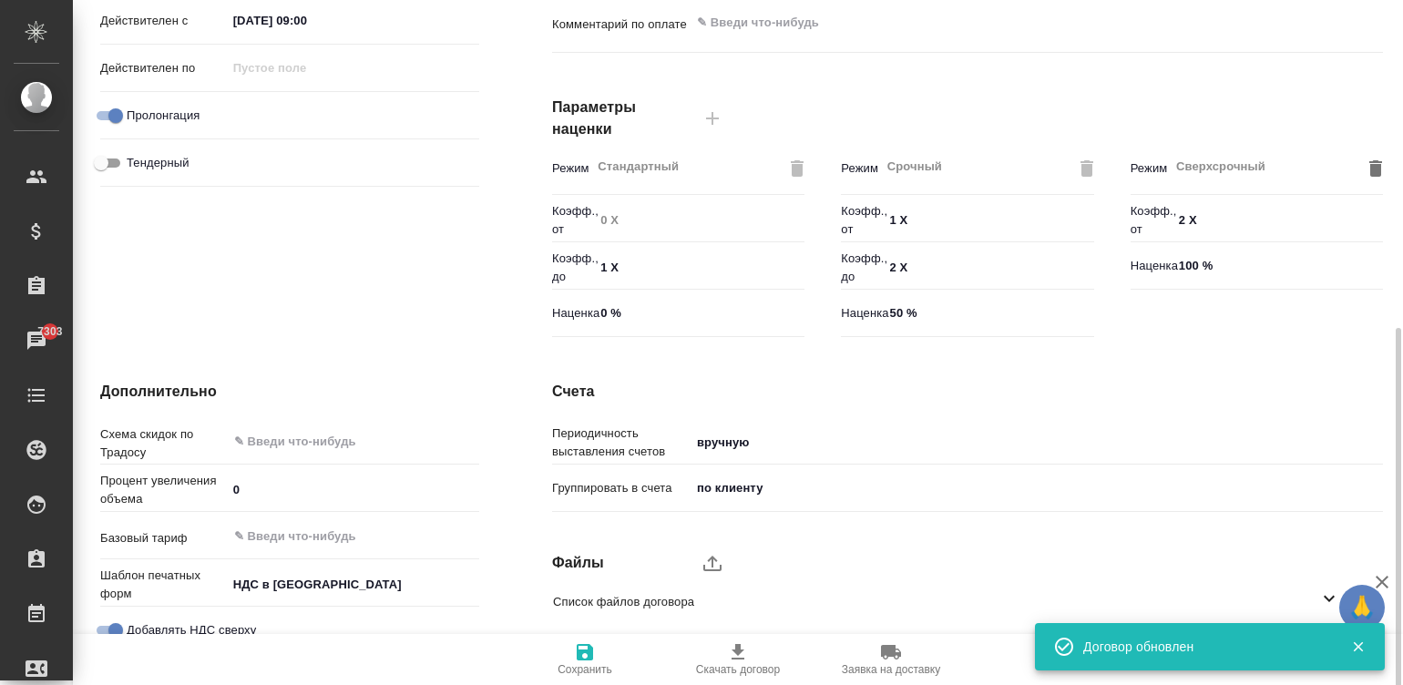
scroll to position [553, 0]
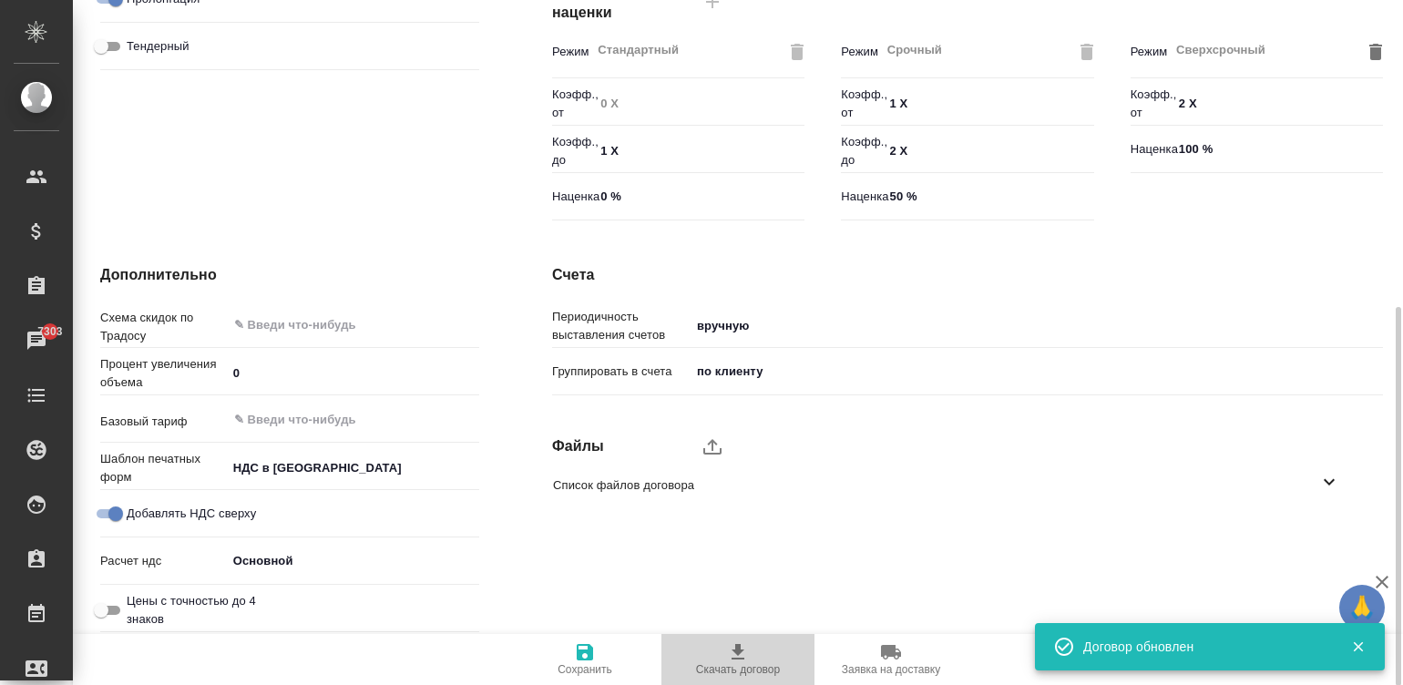
click at [739, 649] on icon "button" at bounding box center [737, 651] width 13 height 15
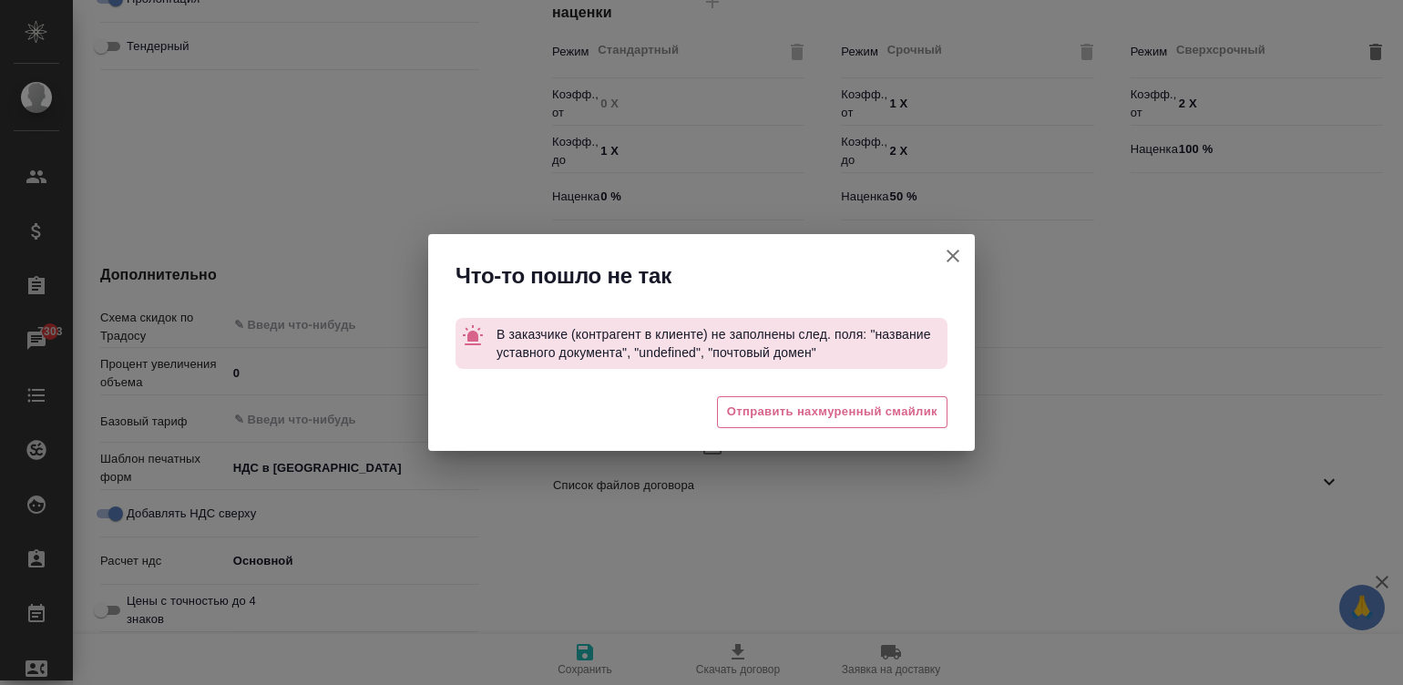
click at [943, 254] on icon "button" at bounding box center [953, 256] width 22 height 22
type textarea "x"
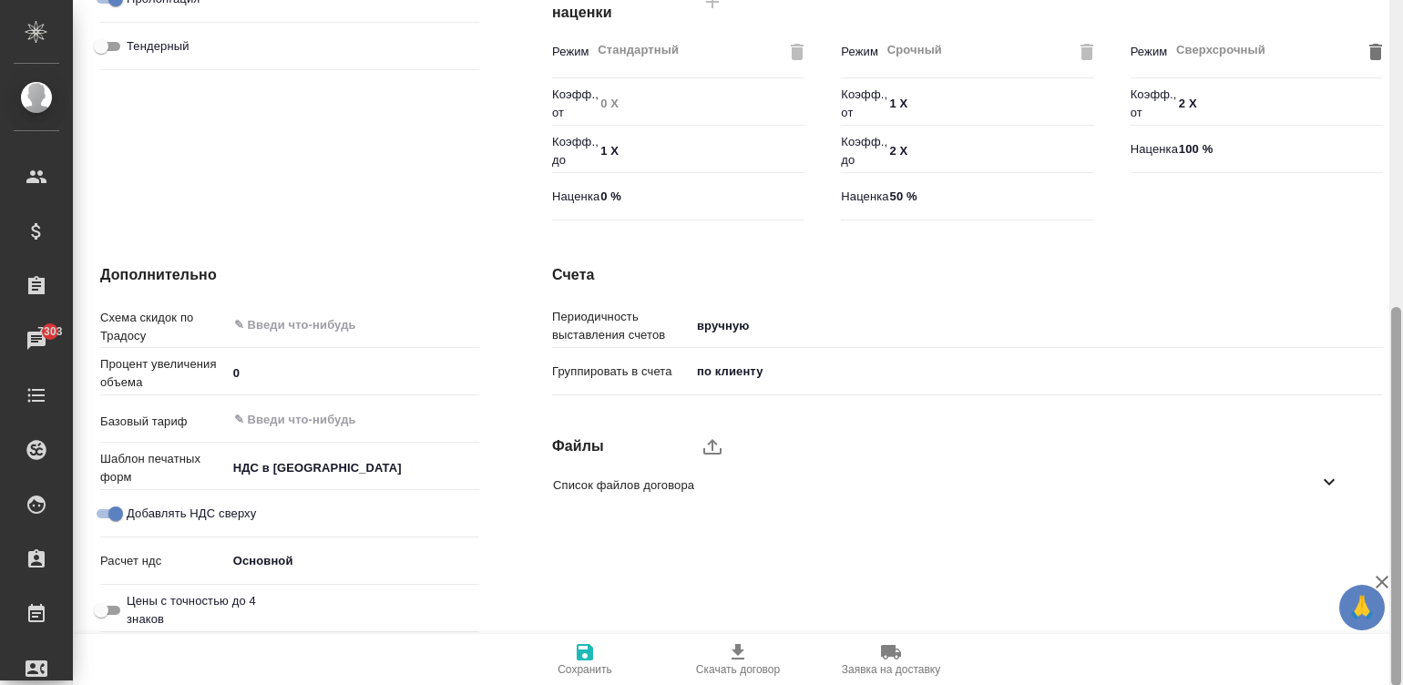
scroll to position [0, 0]
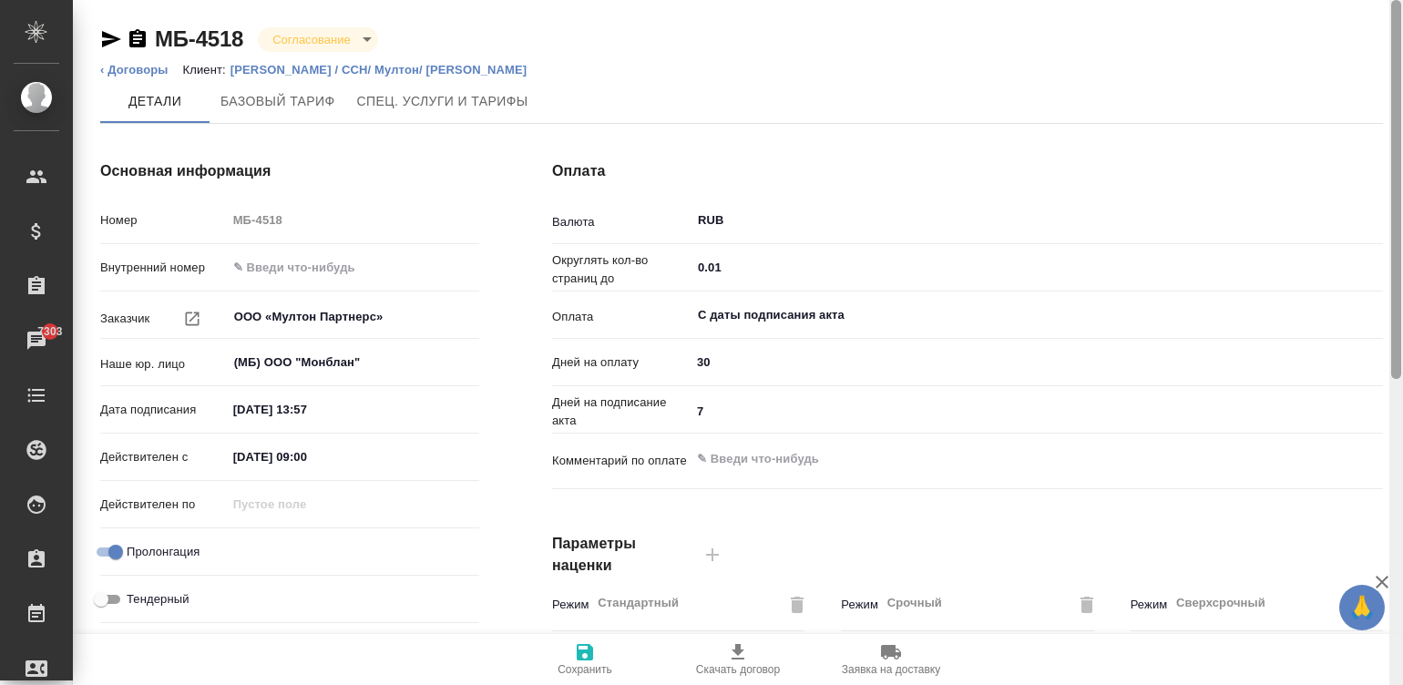
click at [1392, 23] on div at bounding box center [1396, 343] width 14 height 686
click at [455, 65] on p "[PERSON_NAME] / CCH/ Мултон/ [PERSON_NAME]" at bounding box center [385, 70] width 311 height 14
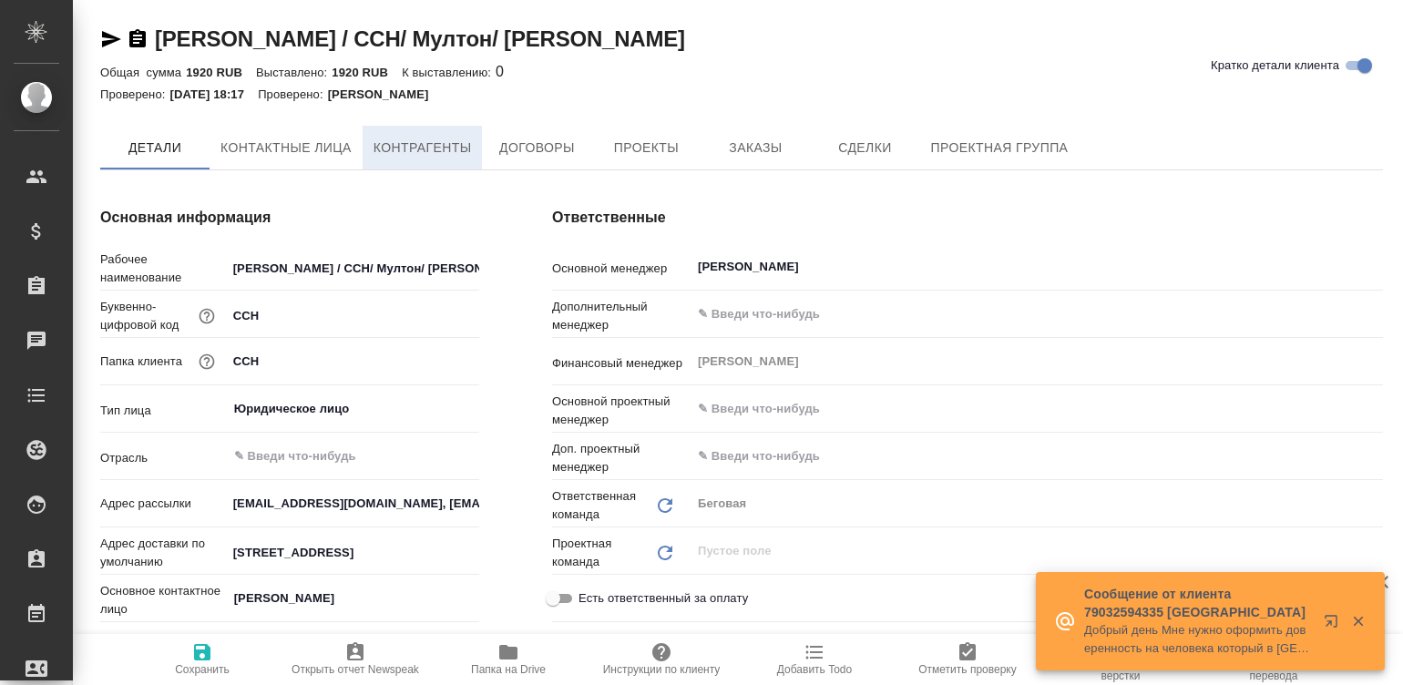
type textarea "x"
click at [440, 153] on span "Контрагенты" at bounding box center [422, 148] width 98 height 23
type textarea "x"
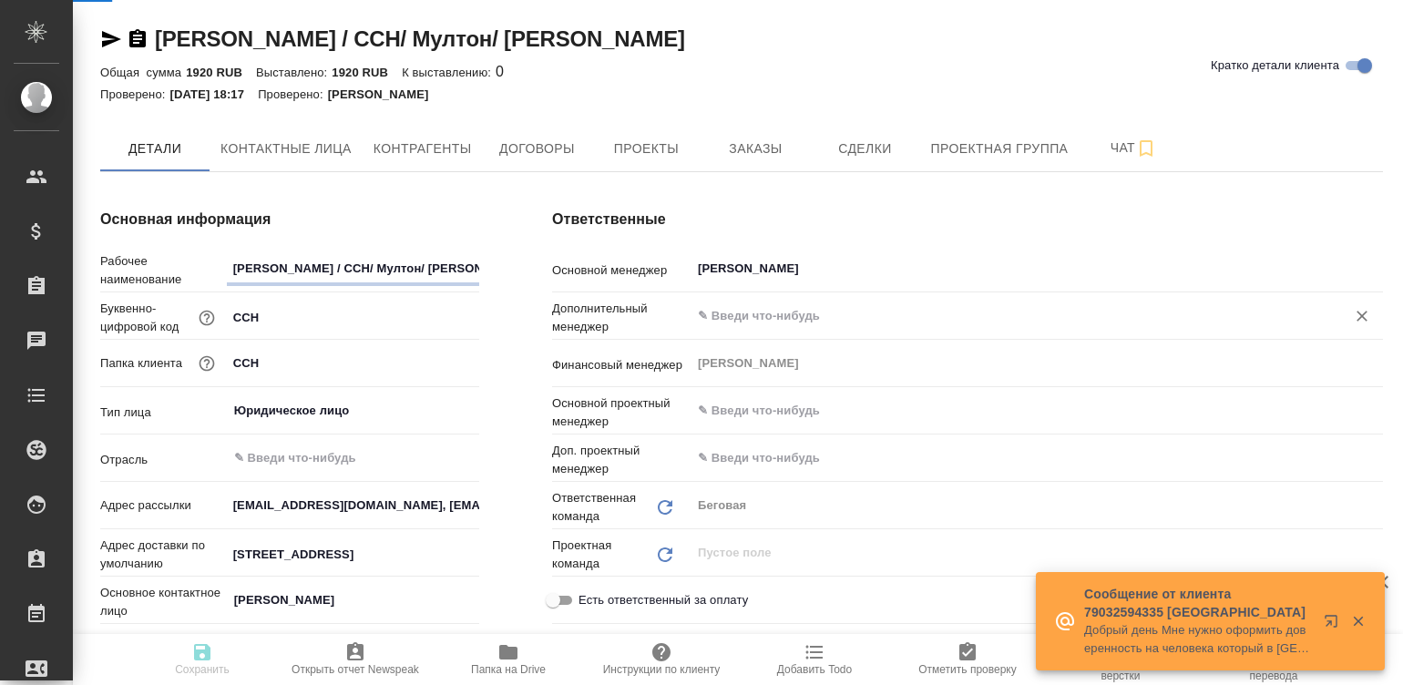
type textarea "x"
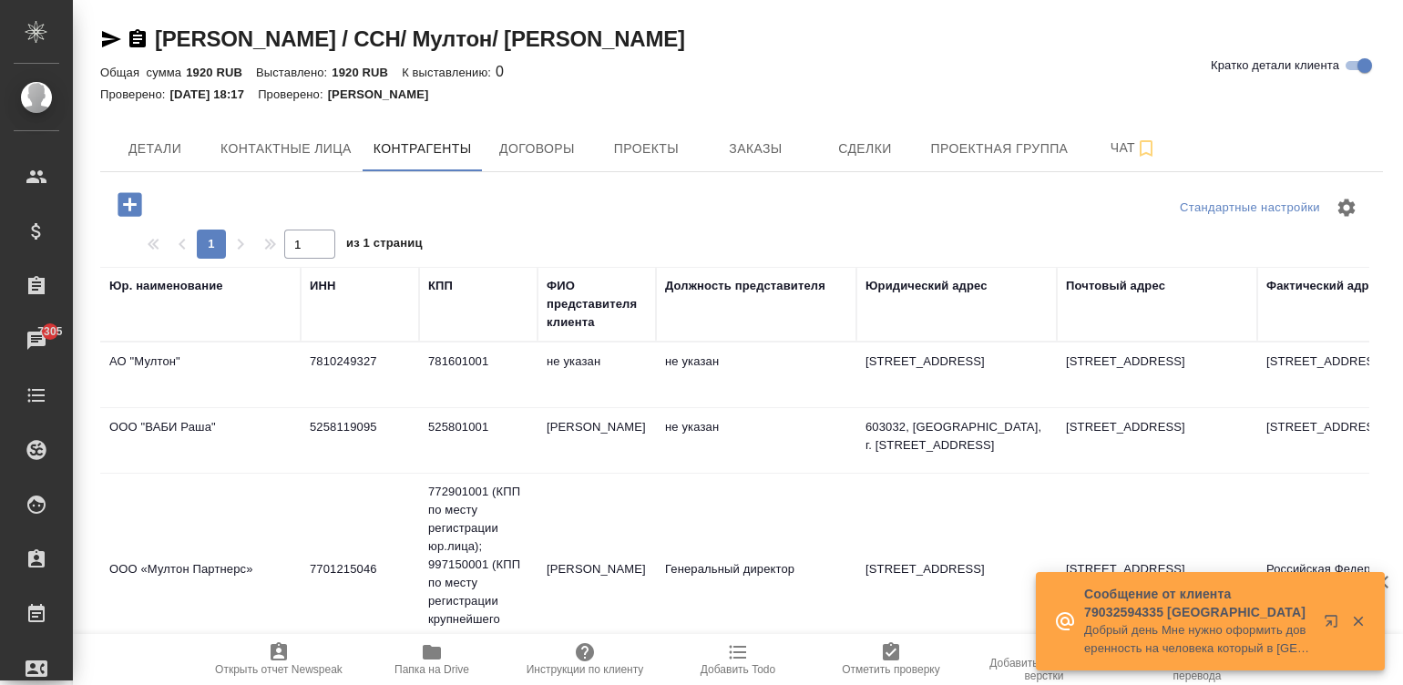
click at [617, 590] on td "Паунич Радомир" at bounding box center [596, 583] width 118 height 64
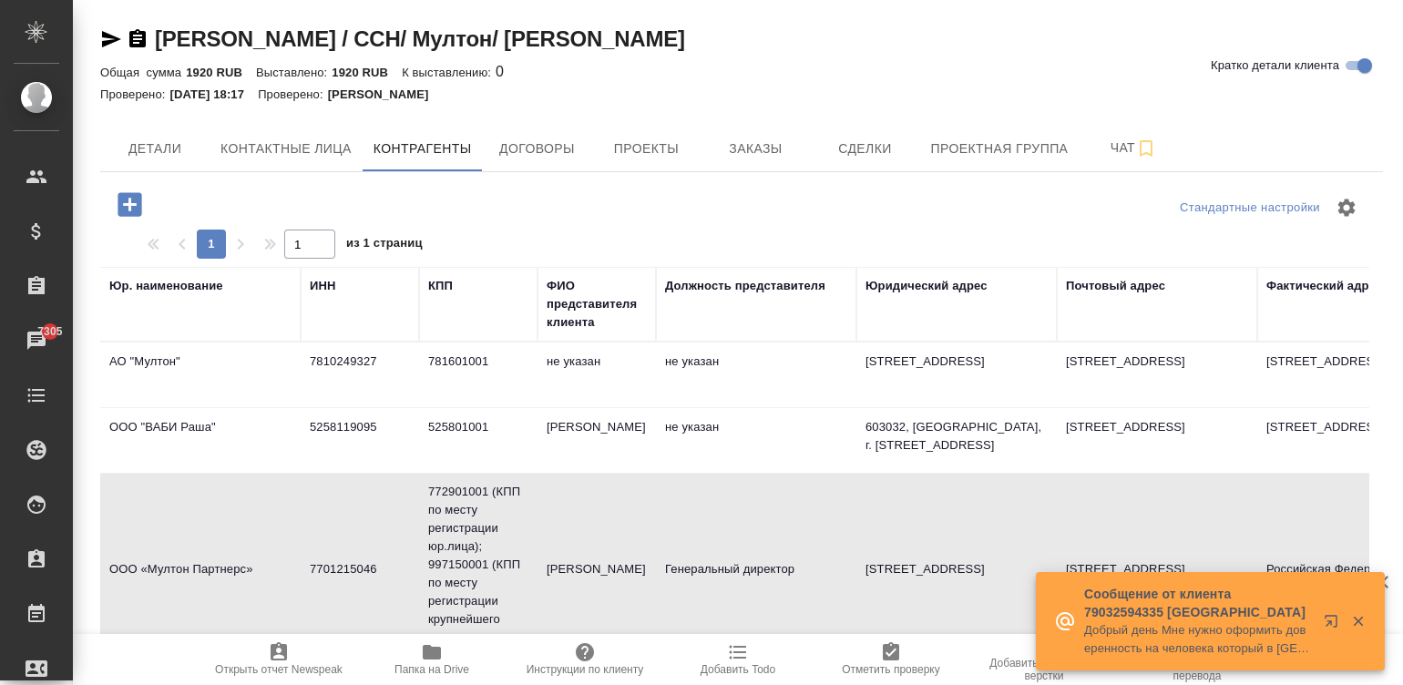
click at [617, 590] on td "Паунич Радомир" at bounding box center [596, 583] width 118 height 64
type textarea "ООО «Мултон Партнерс»"
type input "7701215046"
type input "772901001 (КПП по месту регистрации юр.лица); 997150001 (КПП по месту регистрац…"
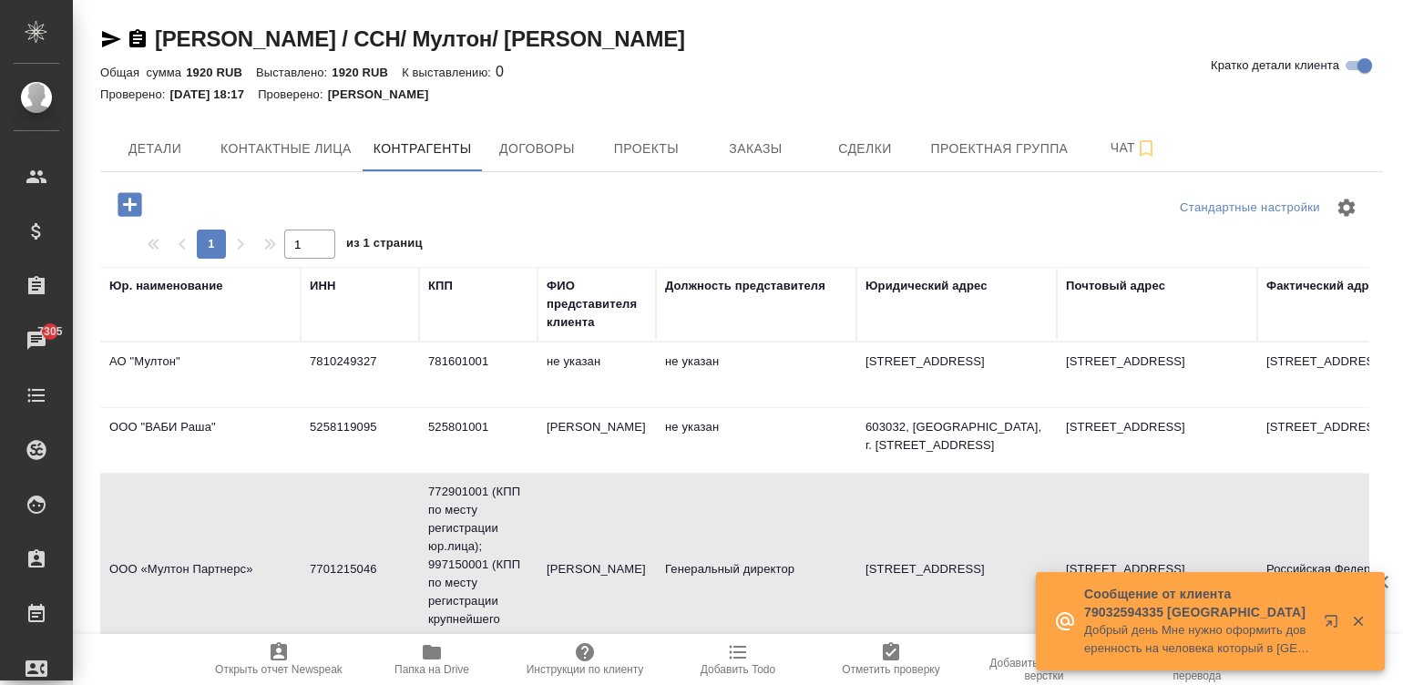
type input "Паунич Радомир"
type input "Генеральный директор"
type textarea "119633, Российская Федерация, г. Москва, ул. Новоорловская, 7"
type textarea "Российская Федерация, 603032, г. Нижний Новгород, ул. Баумана, д. 66"
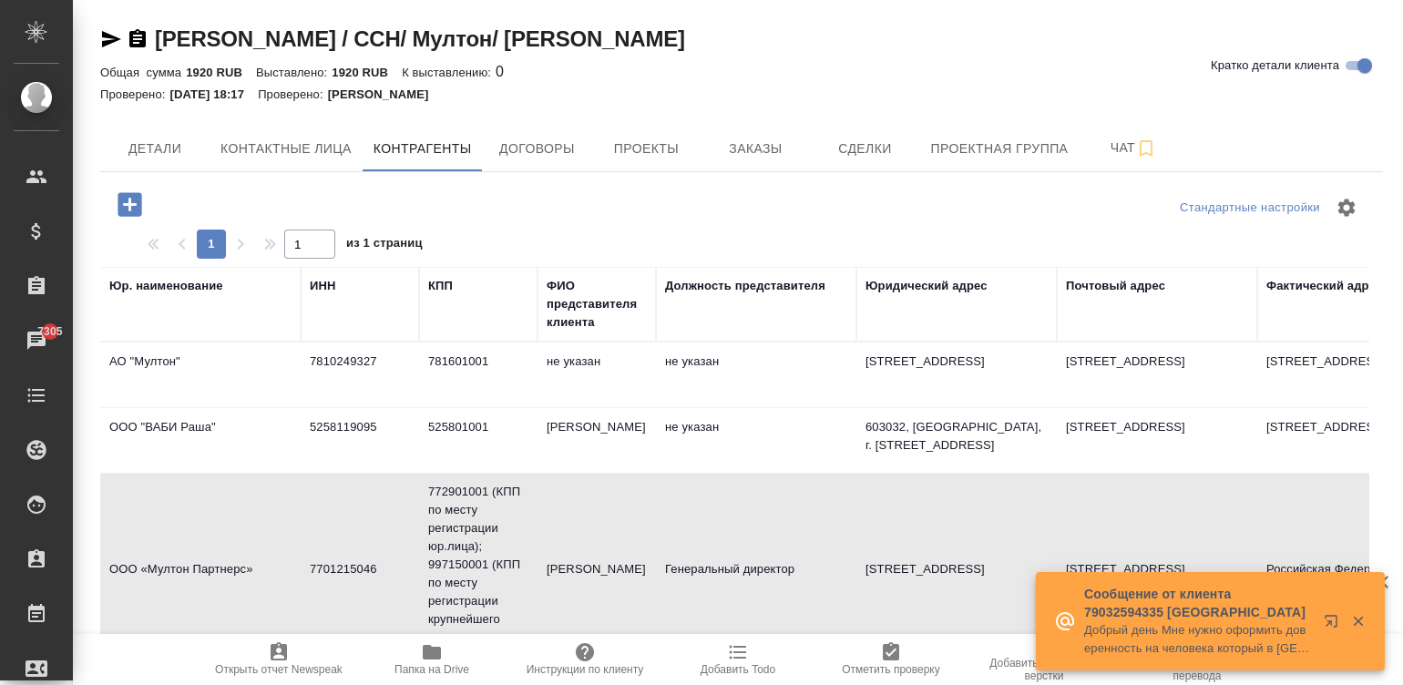
type input "АО «Райффайзенбанк»"
type input "40702810923000119994"
type input "042202847"
type input "30101810300000000847"
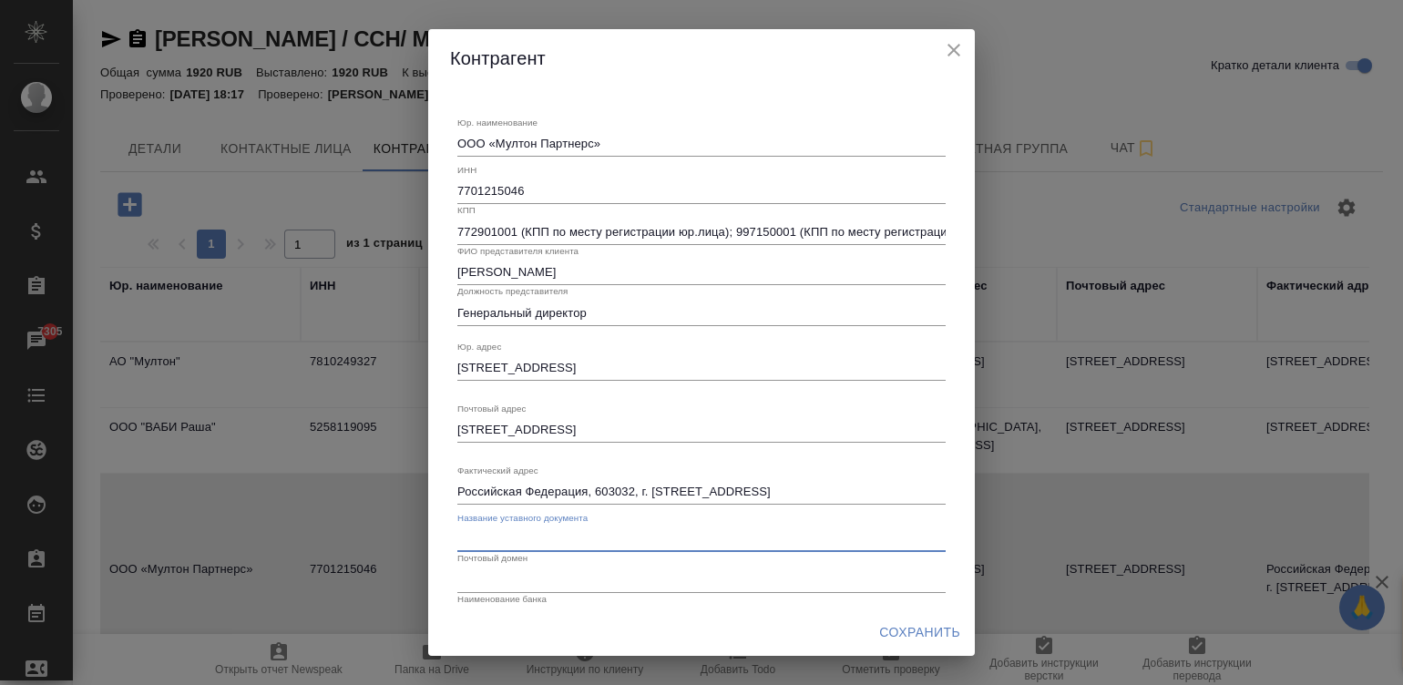
click at [581, 540] on input "text" at bounding box center [701, 539] width 488 height 26
type input "К"
type input "Устав"
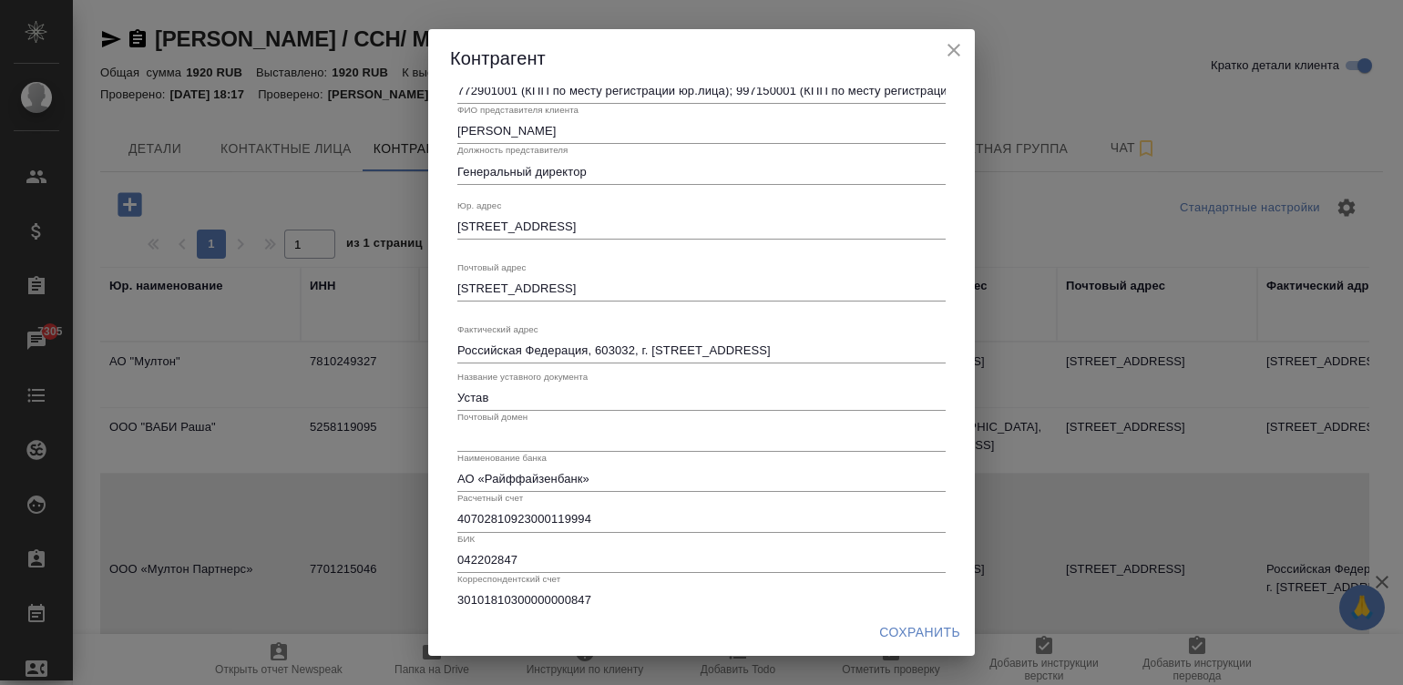
scroll to position [145, 0]
click at [938, 631] on span "Сохранить" at bounding box center [919, 632] width 81 height 23
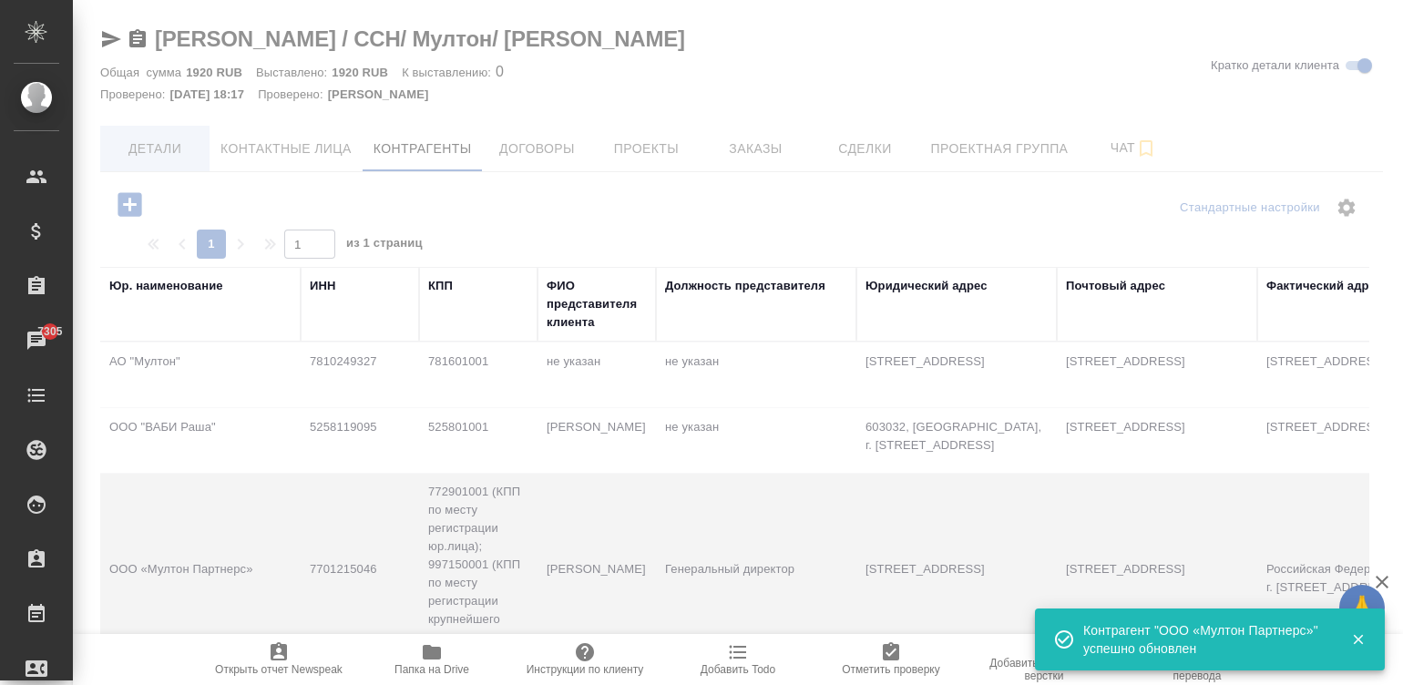
click at [164, 152] on div at bounding box center [738, 342] width 1330 height 685
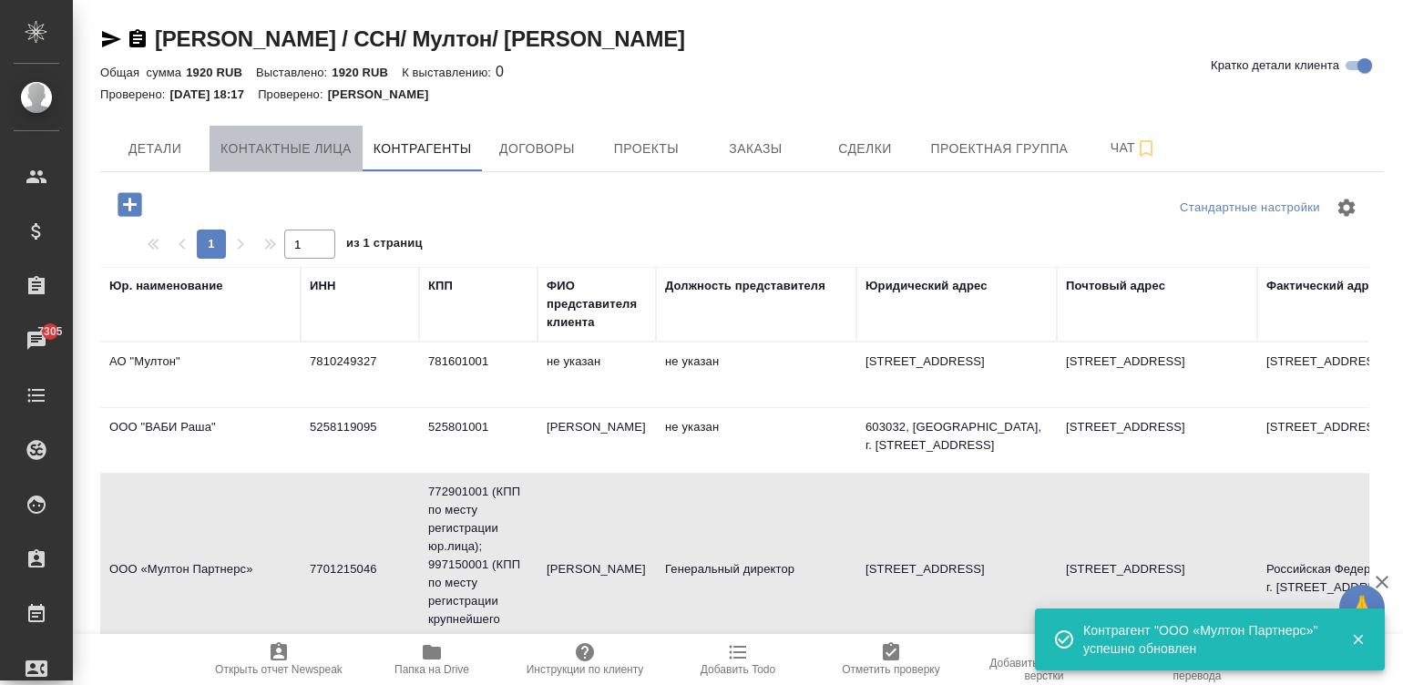
click at [316, 144] on span "Контактные лица" at bounding box center [285, 149] width 131 height 23
select select "RU"
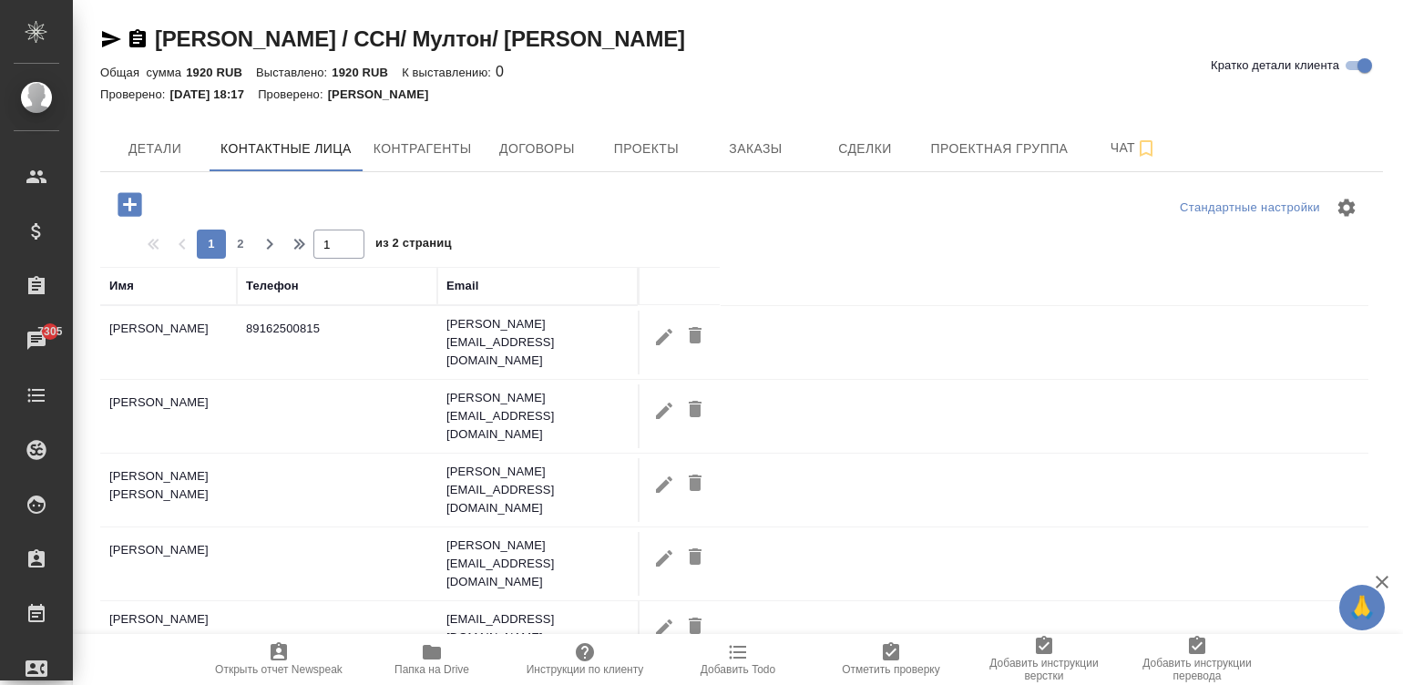
click at [564, 393] on td "svetlana.mityaeva@multonpartners.com" at bounding box center [537, 416] width 200 height 73
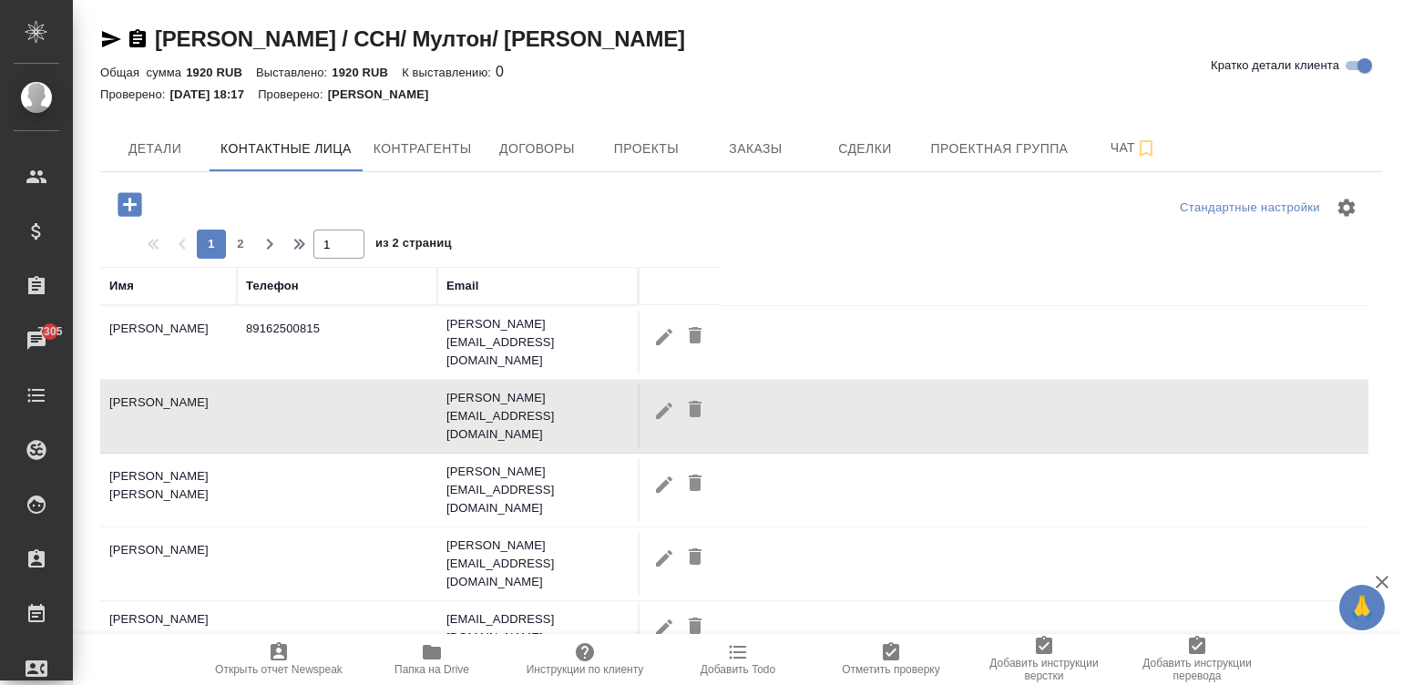
click at [564, 393] on td "svetlana.mityaeva@multonpartners.com" at bounding box center [537, 416] width 200 height 73
click at [547, 388] on td "svetlana.mityaeva@multonpartners.com" at bounding box center [537, 416] width 200 height 73
click at [656, 400] on icon "button" at bounding box center [664, 411] width 22 height 22
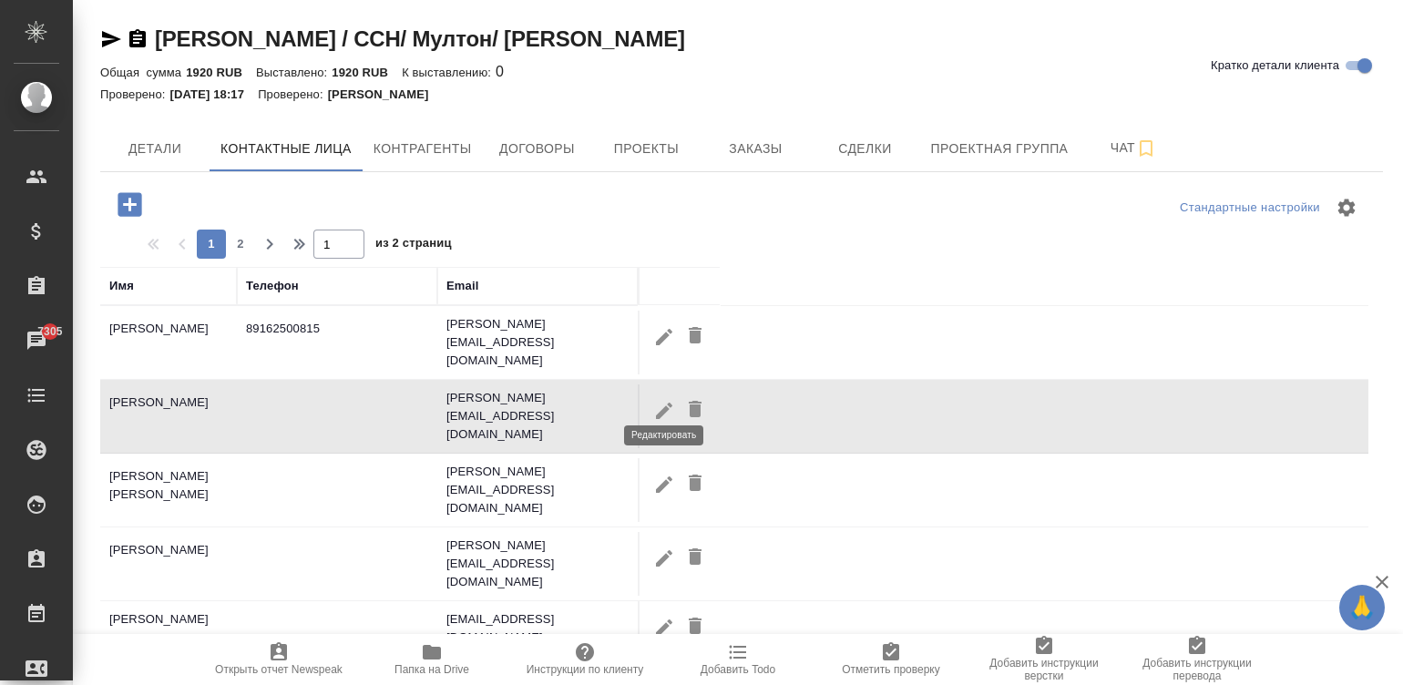
type input "Светлана"
type input "Митяева"
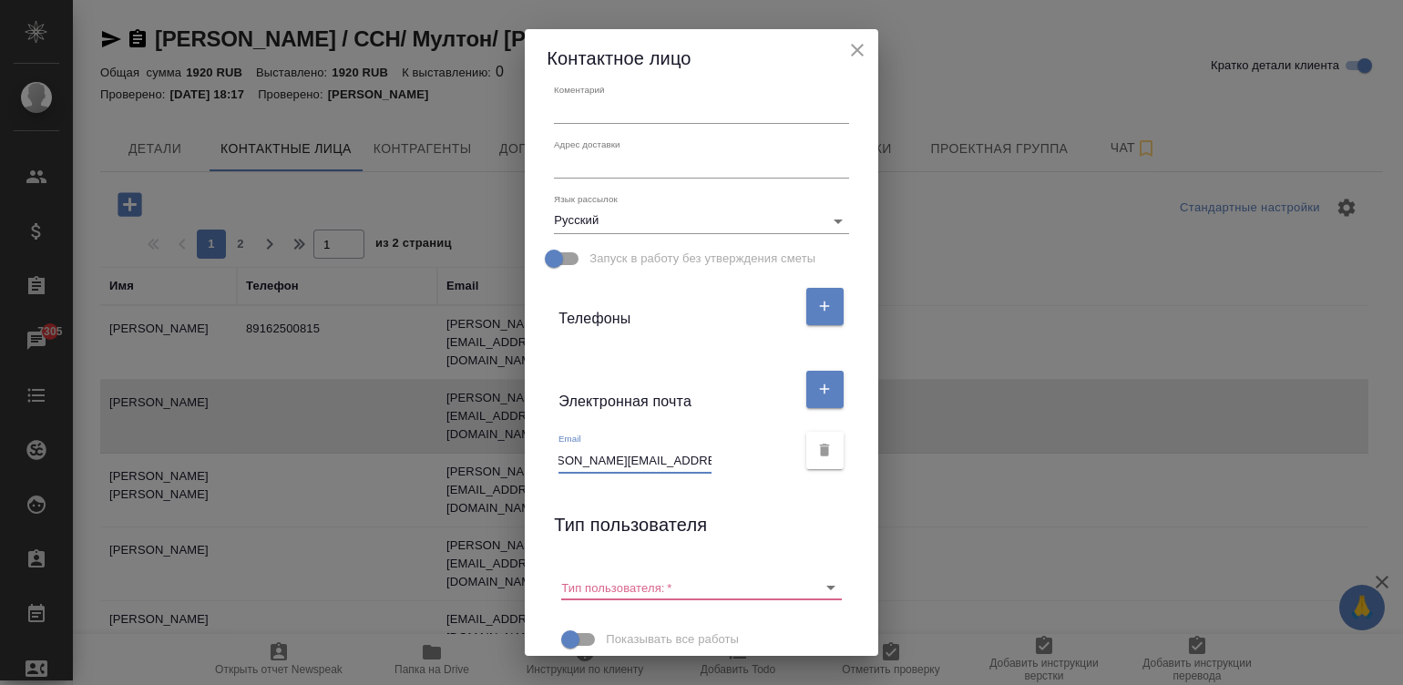
scroll to position [0, 68]
drag, startPoint x: 643, startPoint y: 461, endPoint x: 710, endPoint y: 470, distance: 68.0
click at [710, 470] on div "Email svetlana.mityaeva@multonpartners.com" at bounding box center [676, 453] width 237 height 40
click at [852, 45] on button "close" at bounding box center [856, 49] width 27 height 27
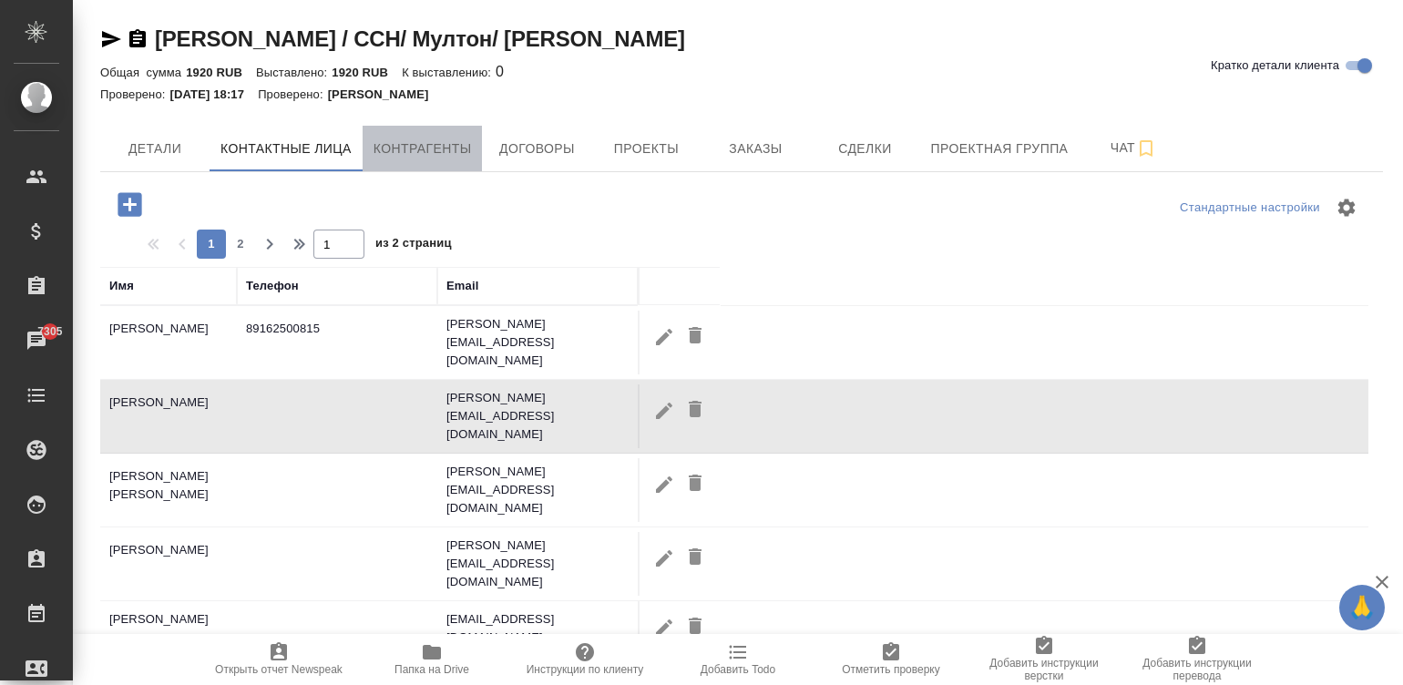
click at [419, 139] on span "Контрагенты" at bounding box center [422, 149] width 98 height 23
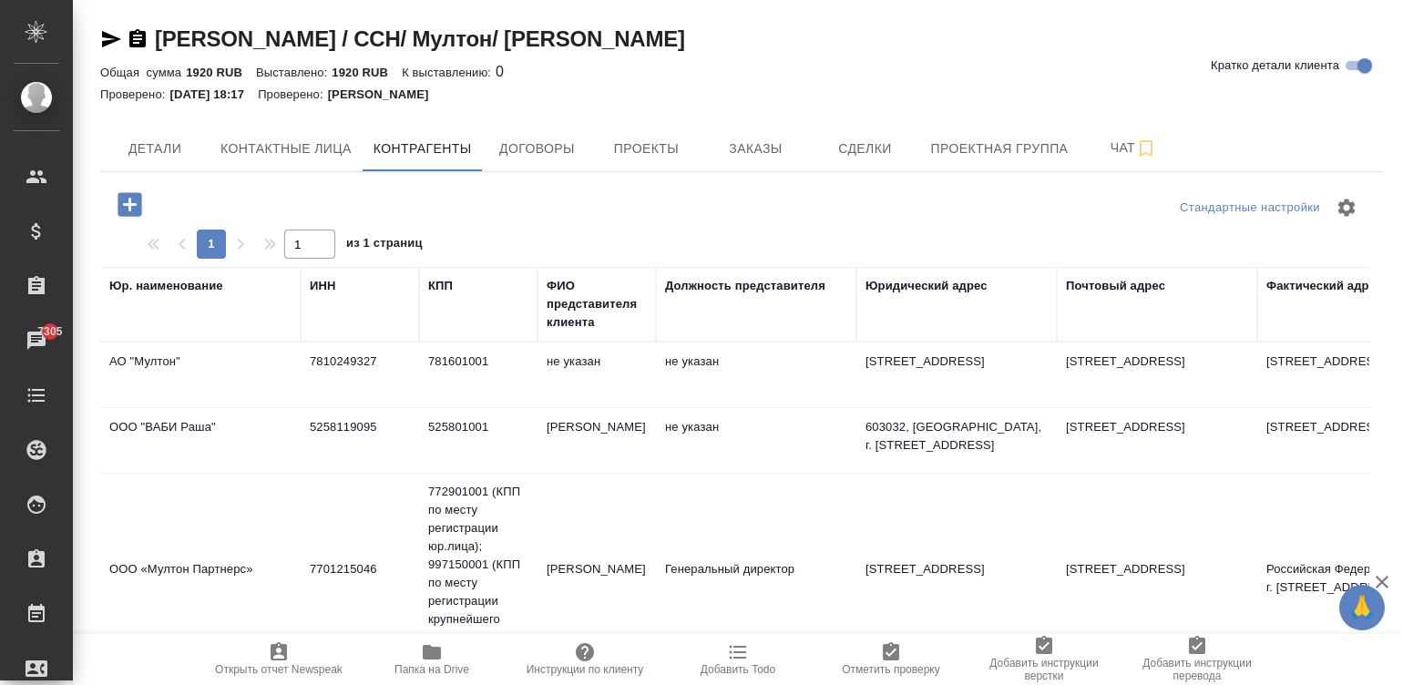
click at [697, 586] on td "Генеральный директор" at bounding box center [756, 583] width 200 height 64
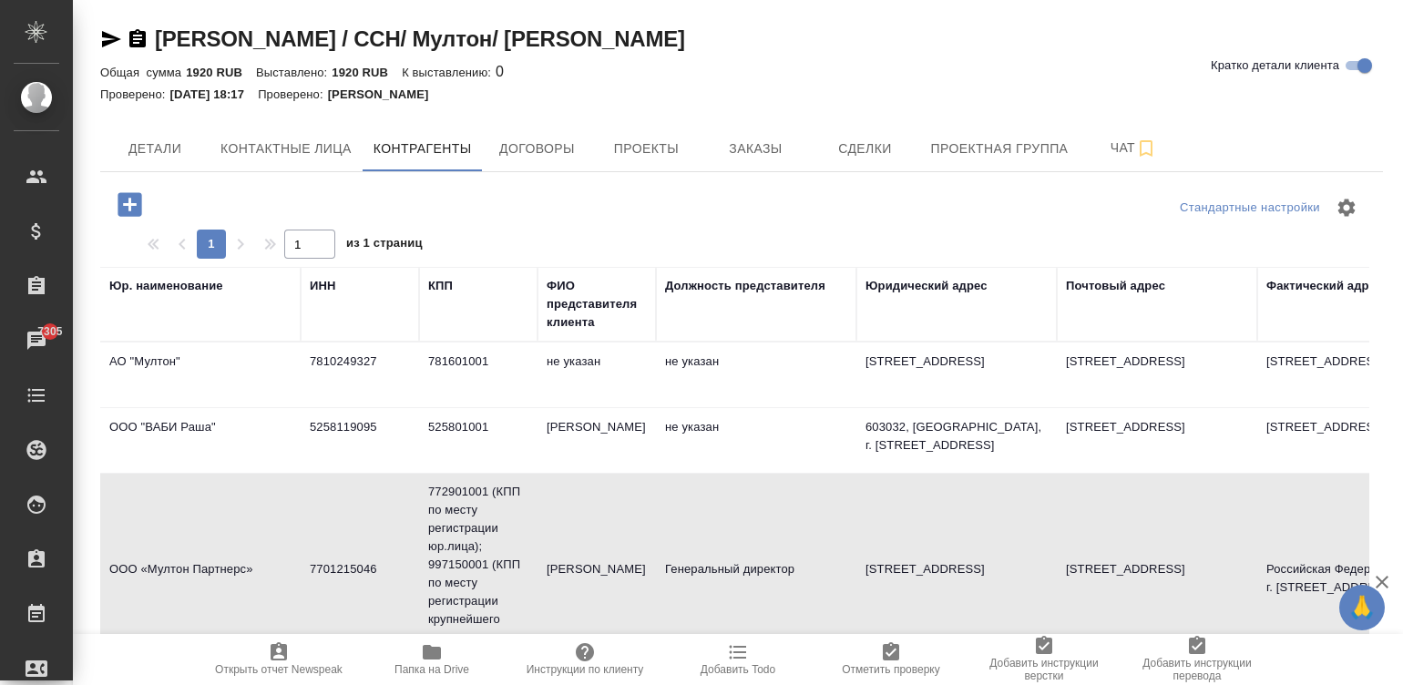
click at [697, 586] on td "Генеральный директор" at bounding box center [756, 583] width 200 height 64
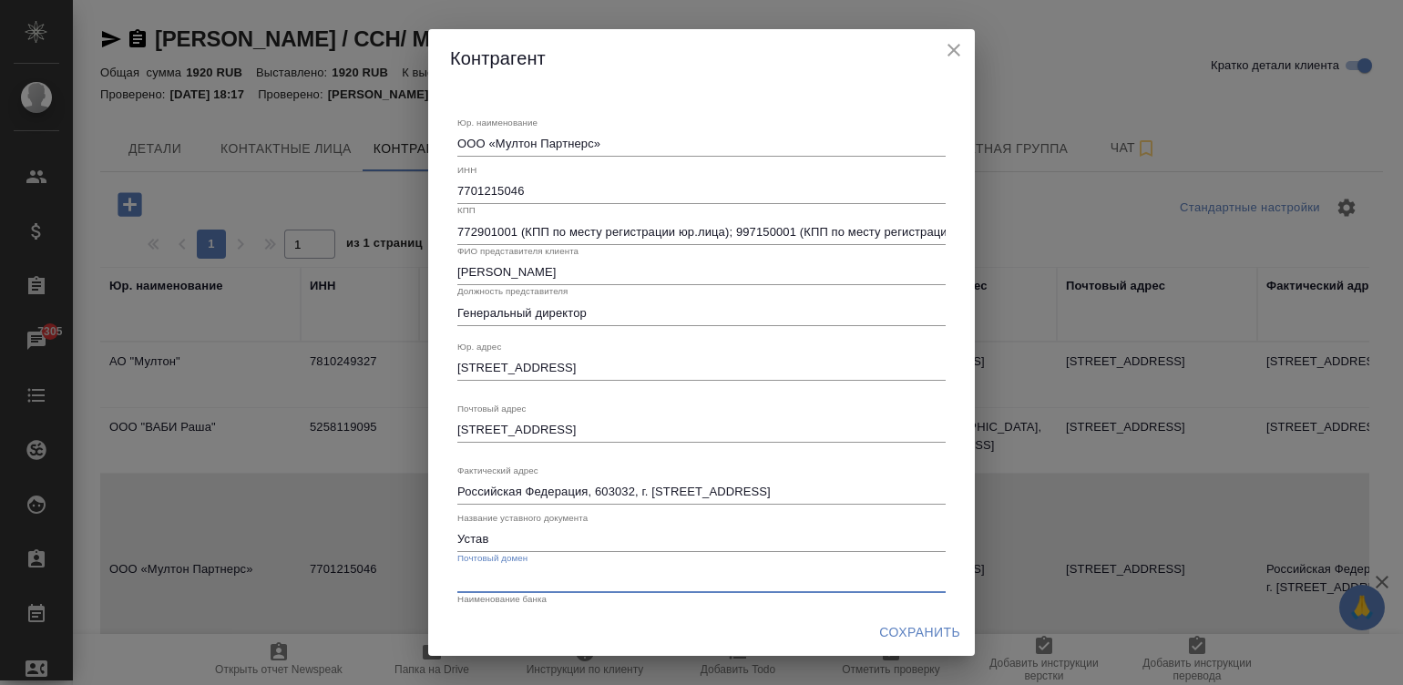
click at [583, 589] on input "text" at bounding box center [701, 579] width 488 height 26
paste input "@multonpartners.com"
type input "@multonpartners.com"
click at [912, 625] on span "Сохранить" at bounding box center [919, 632] width 81 height 23
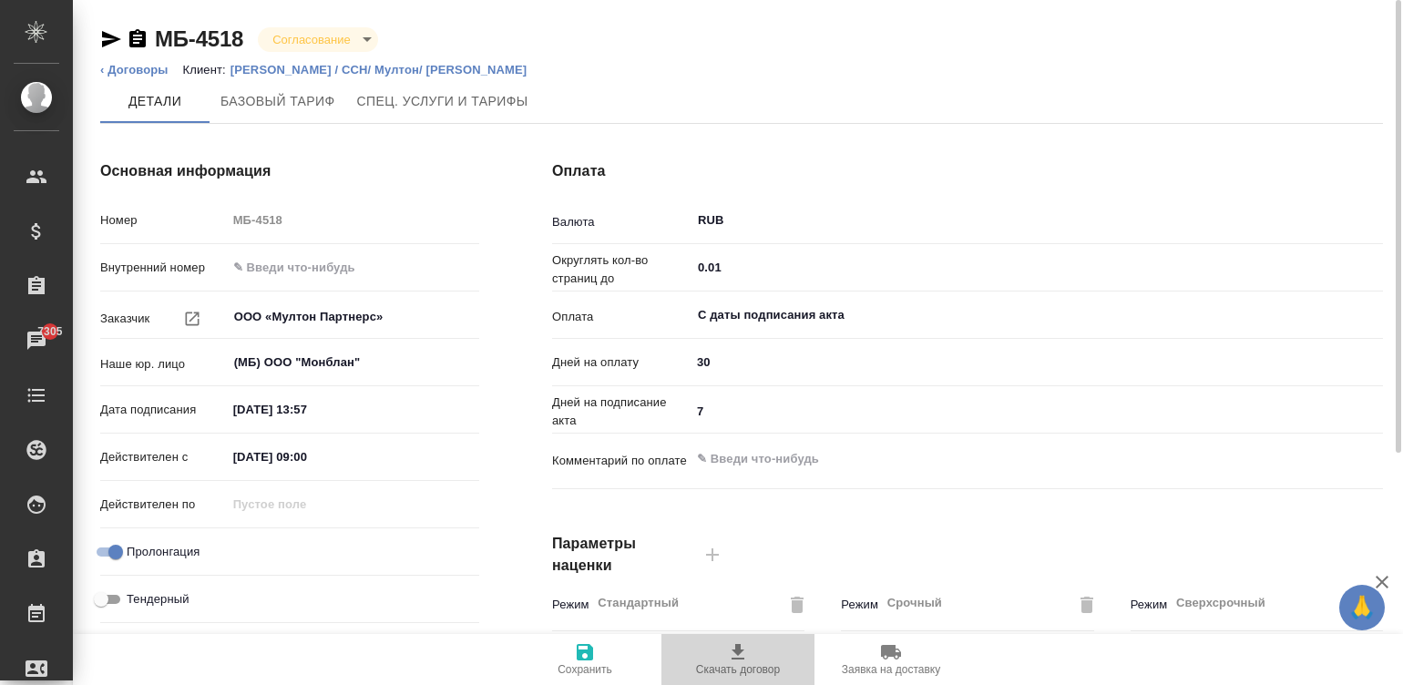
click at [747, 660] on icon "button" at bounding box center [738, 652] width 22 height 22
click at [725, 658] on span "Скачать договор" at bounding box center [737, 658] width 131 height 35
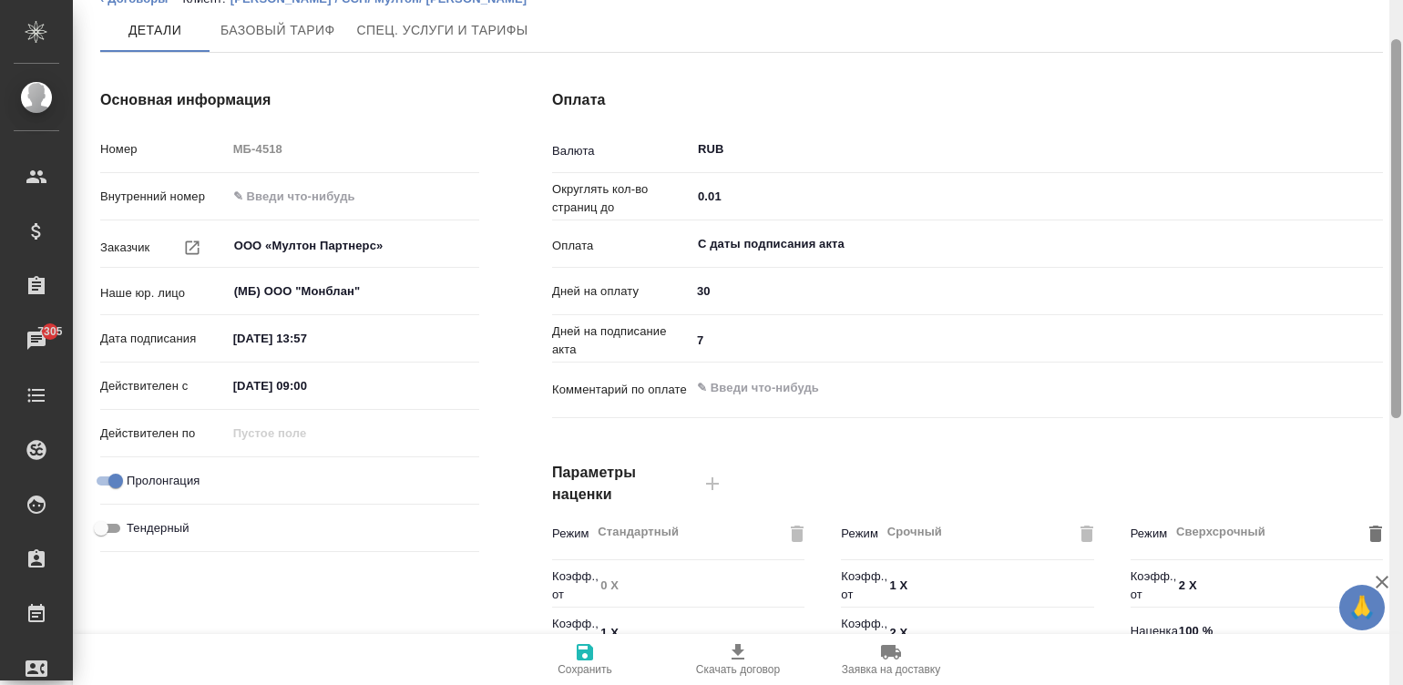
drag, startPoint x: 1393, startPoint y: 82, endPoint x: 1452, endPoint y: 128, distance: 74.5
click at [1402, 128] on html "🙏 .cls-1 fill:#fff; AWATERA [PERSON_NAME][PERSON_NAME] Спецификации Заказы 7305…" at bounding box center [701, 342] width 1403 height 685
